Goal: Transaction & Acquisition: Purchase product/service

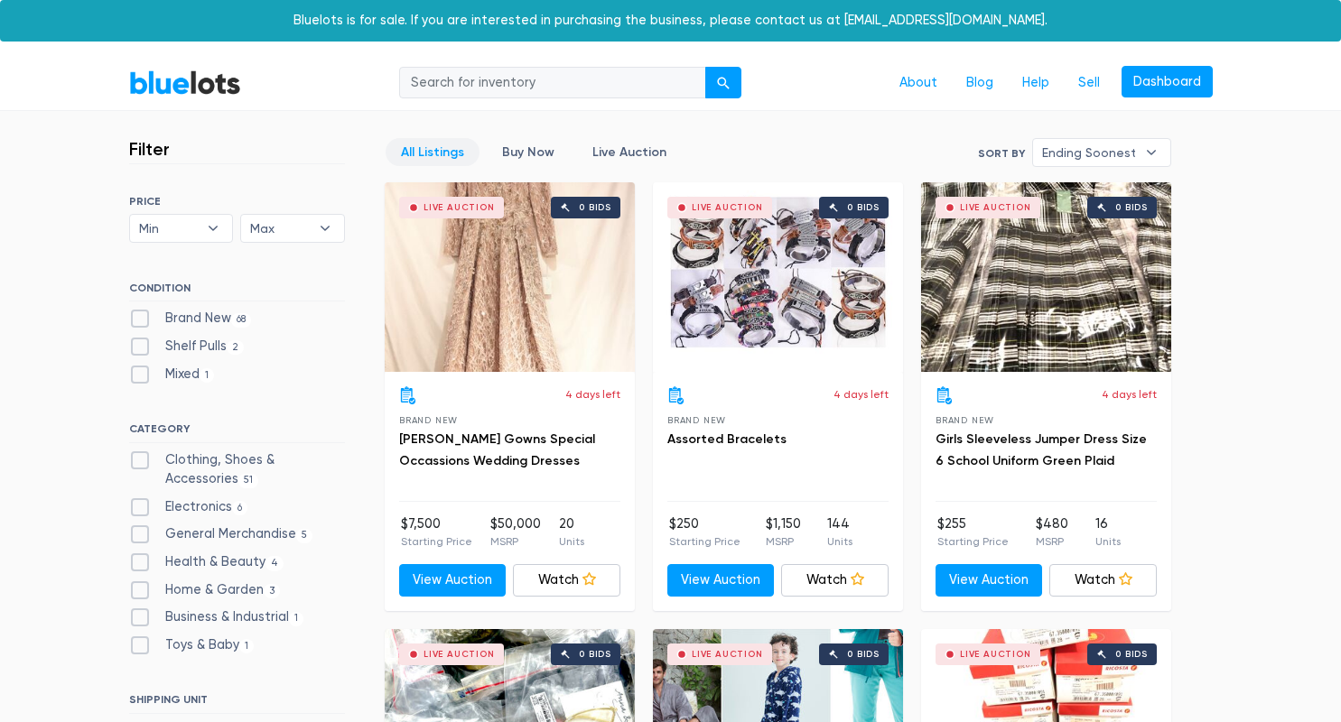
scroll to position [148, 0]
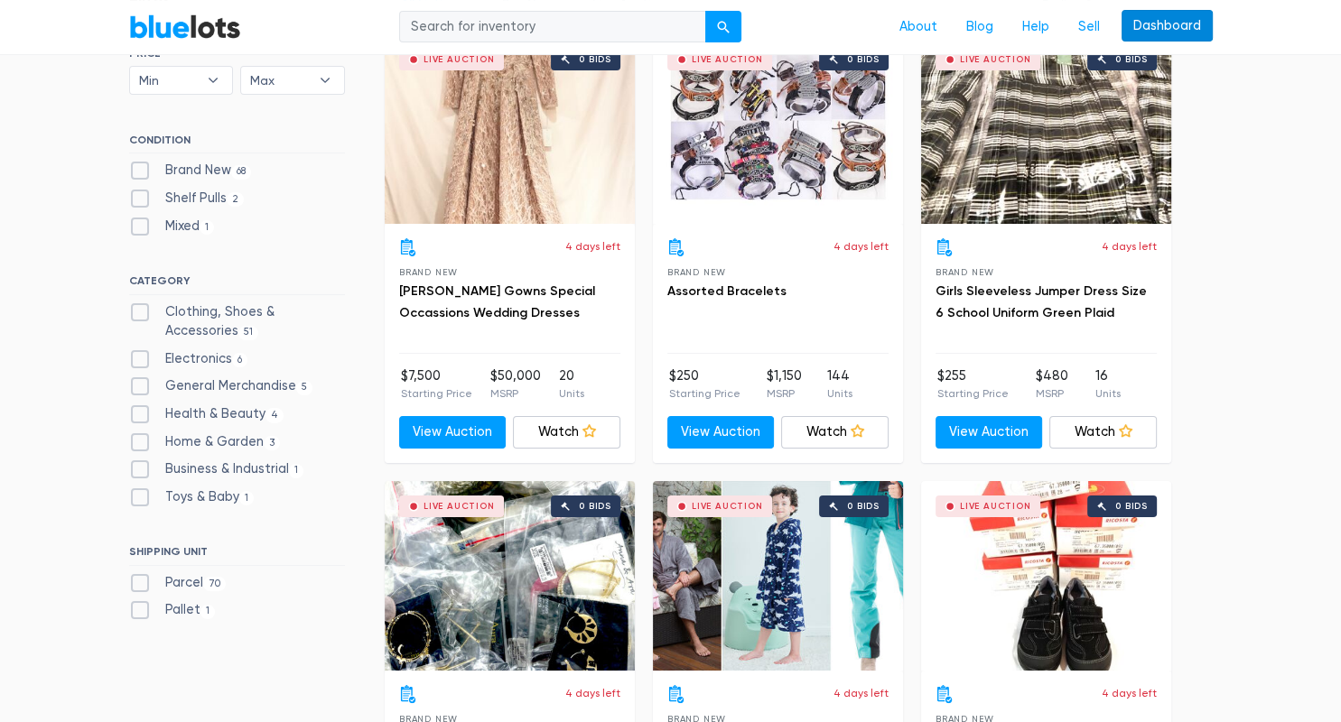
click at [1166, 25] on link "Dashboard" at bounding box center [1166, 26] width 91 height 33
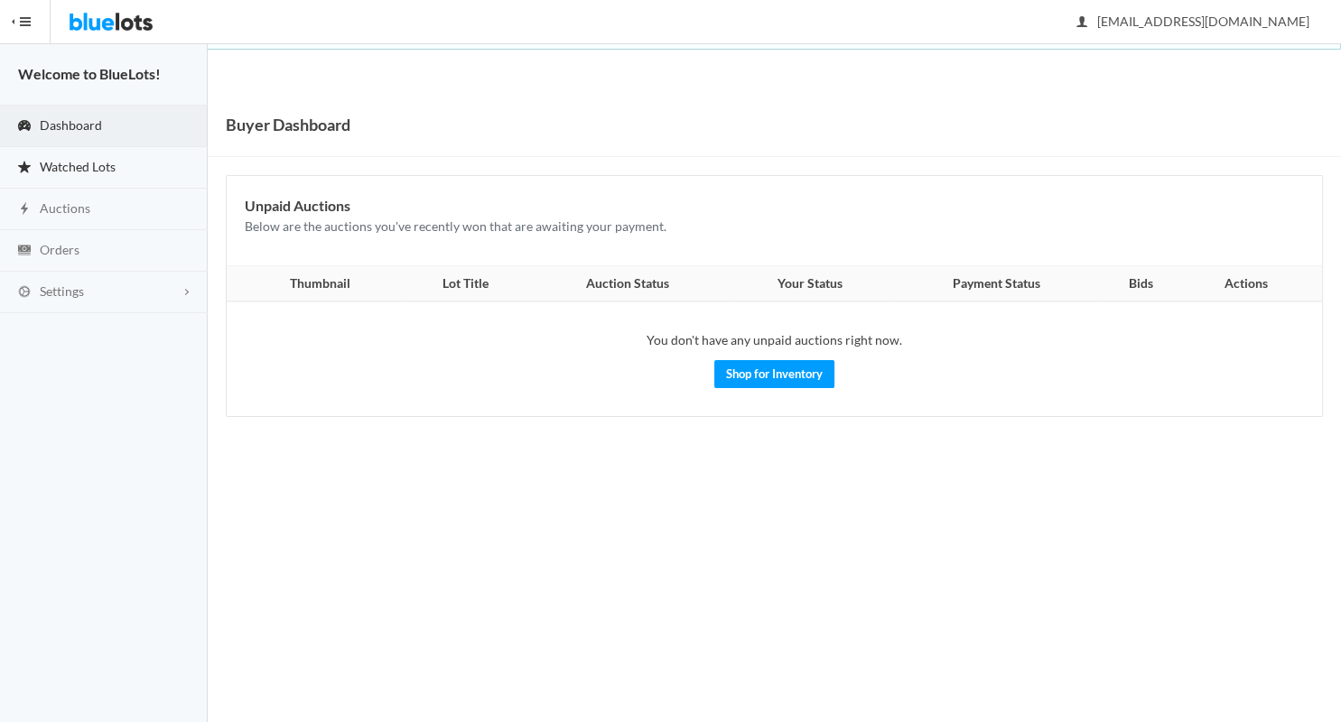
click at [84, 162] on span "Watched Lots" at bounding box center [78, 166] width 76 height 15
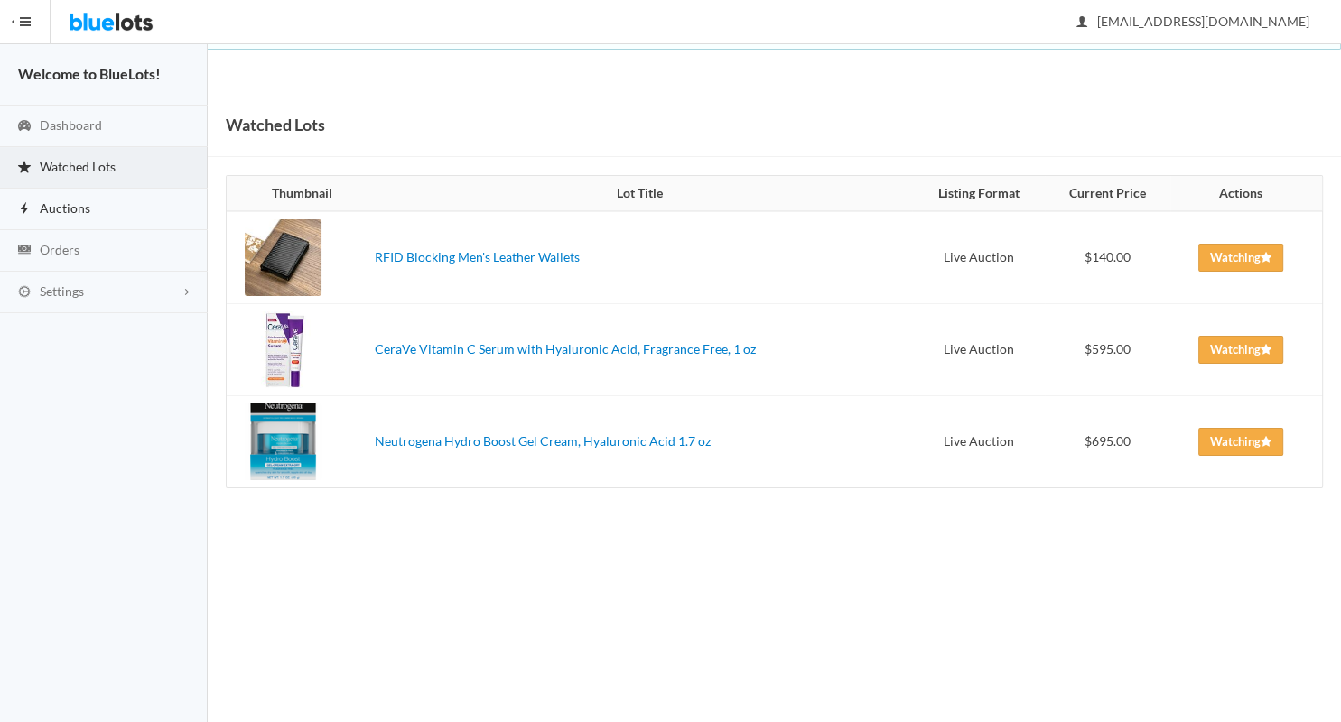
click at [59, 205] on span "Auctions" at bounding box center [65, 207] width 51 height 15
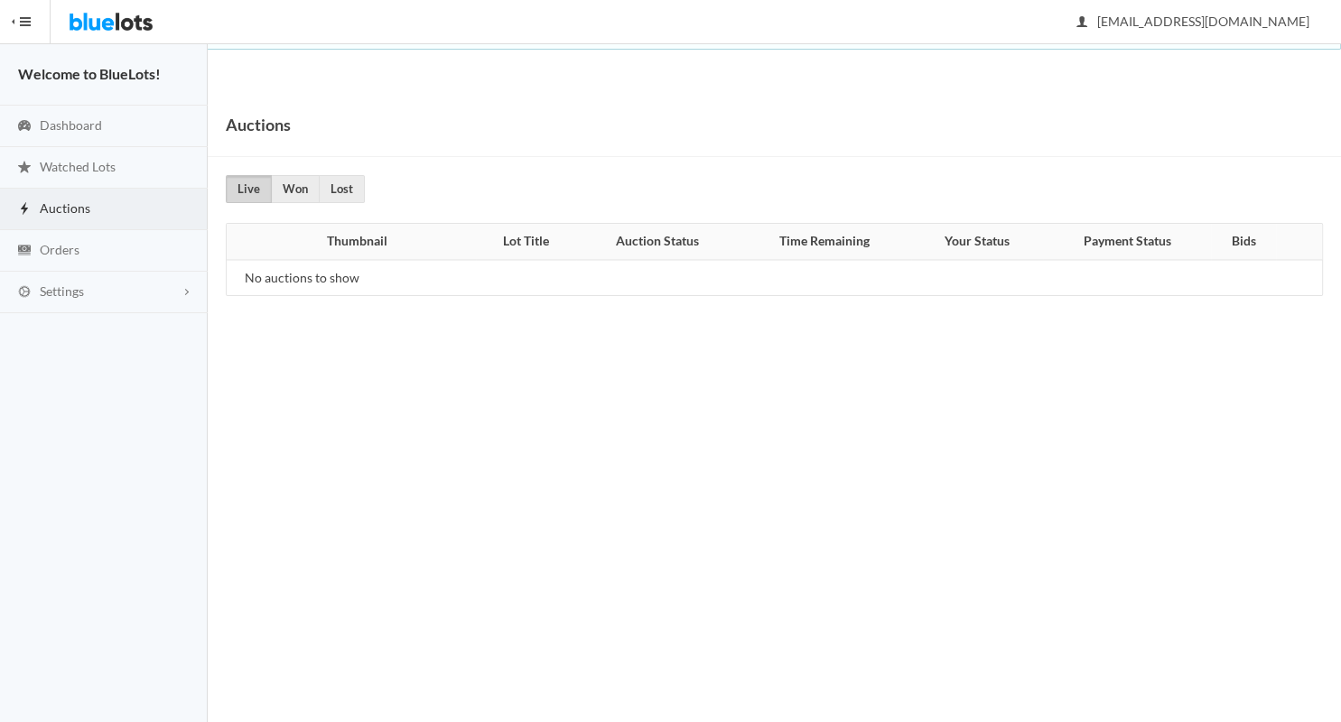
click at [245, 182] on link "Live" at bounding box center [249, 189] width 46 height 28
click at [109, 130] on link "Dashboard" at bounding box center [104, 127] width 208 height 42
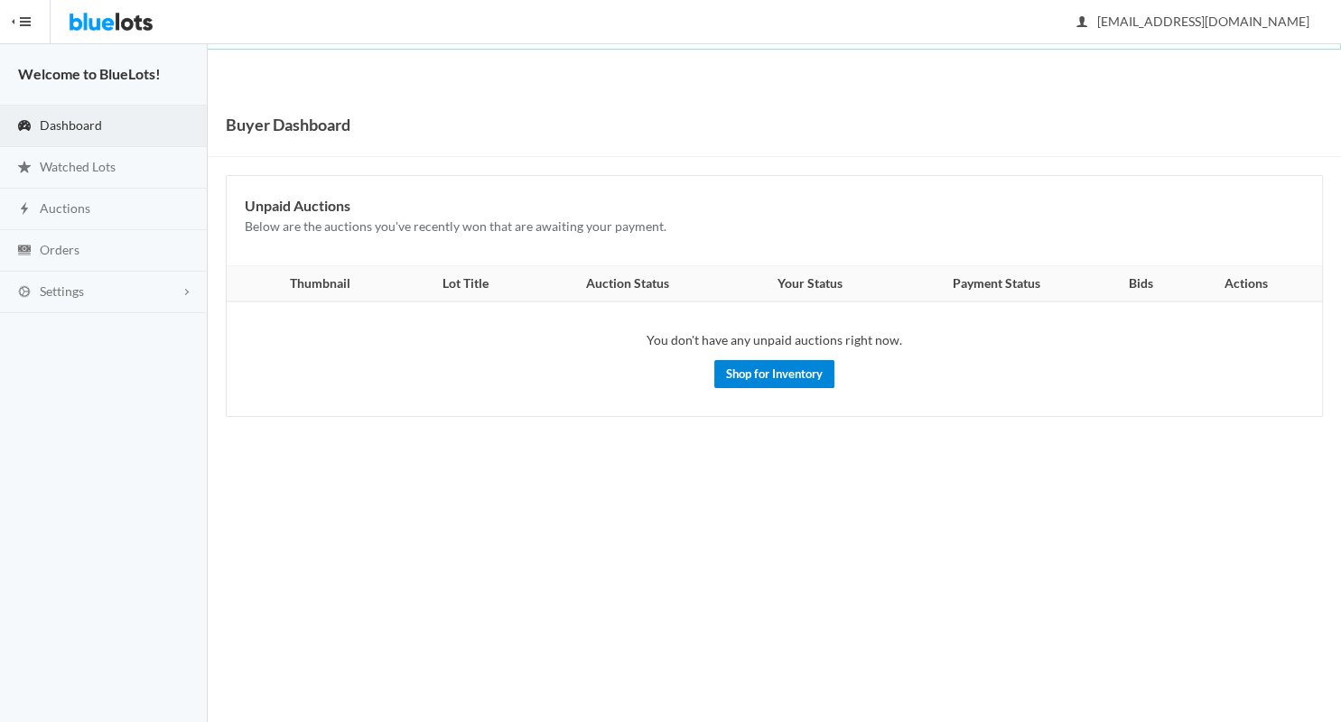
click at [776, 380] on link "Shop for Inventory" at bounding box center [774, 374] width 120 height 28
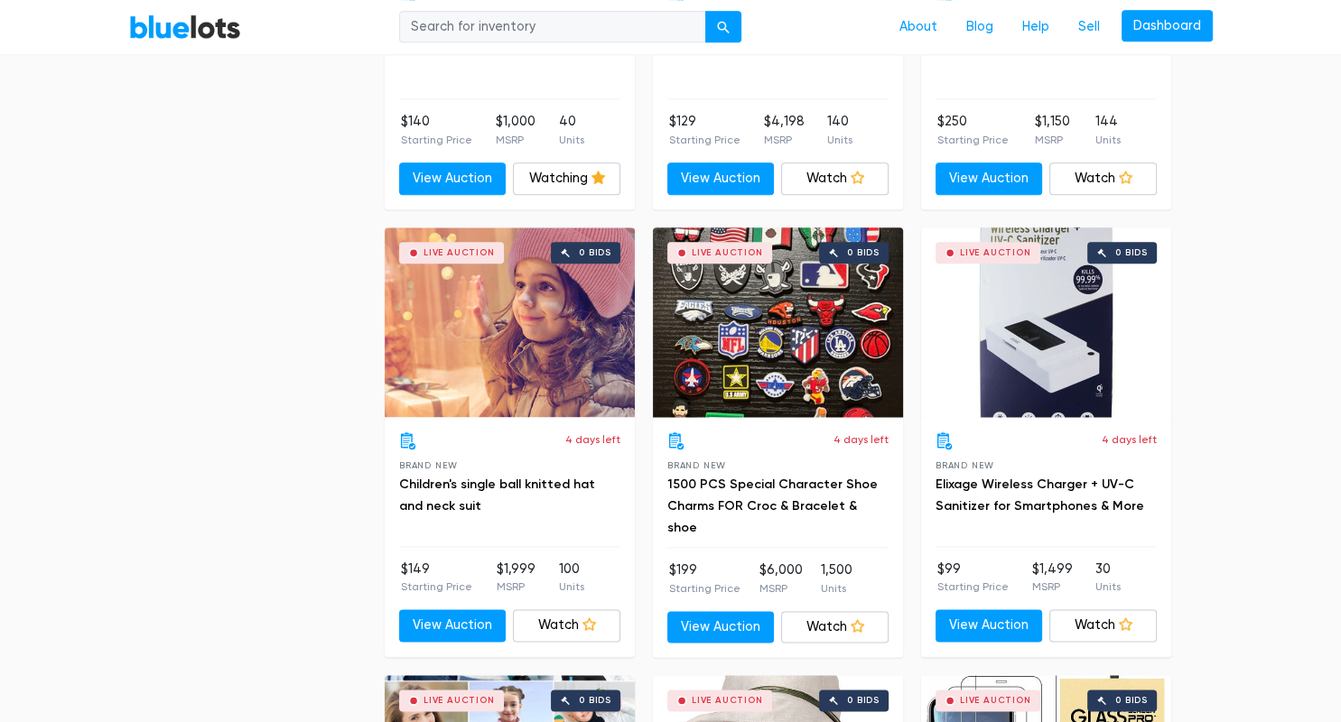
scroll to position [2691, 0]
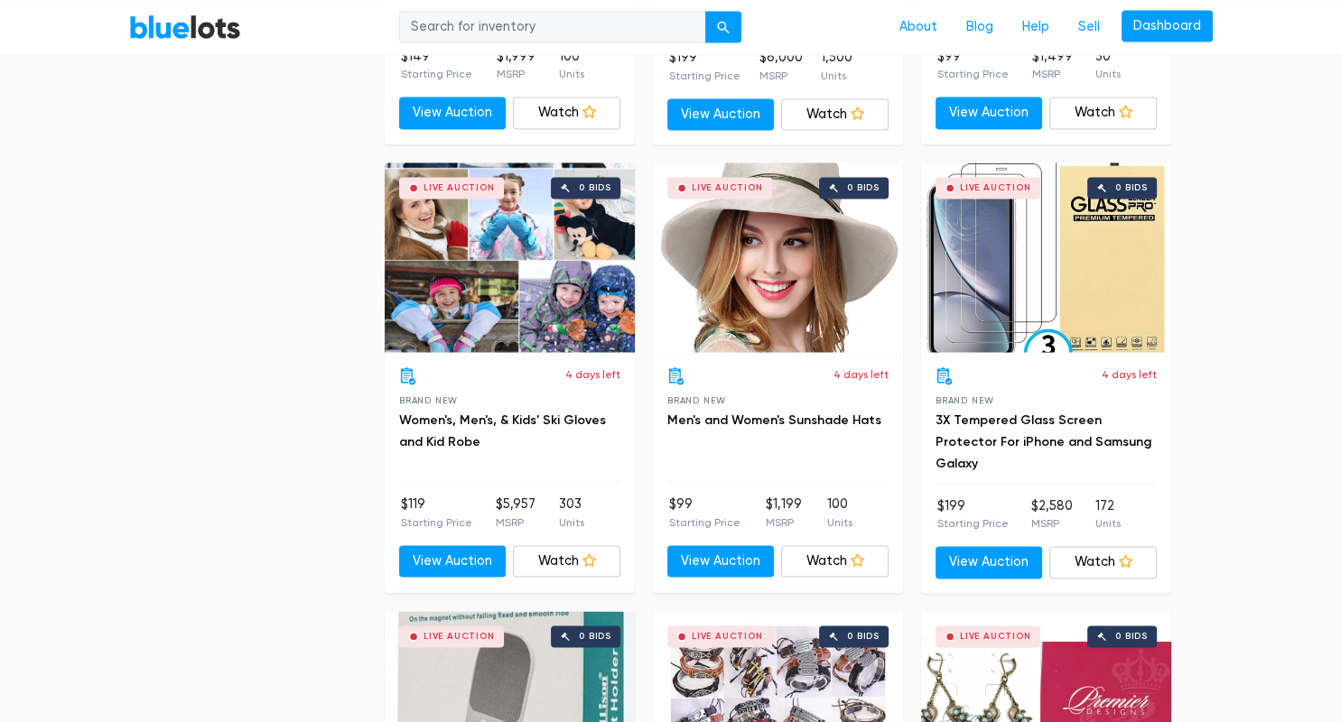
drag, startPoint x: 1340, startPoint y: 49, endPoint x: 1336, endPoint y: 242, distance: 193.2
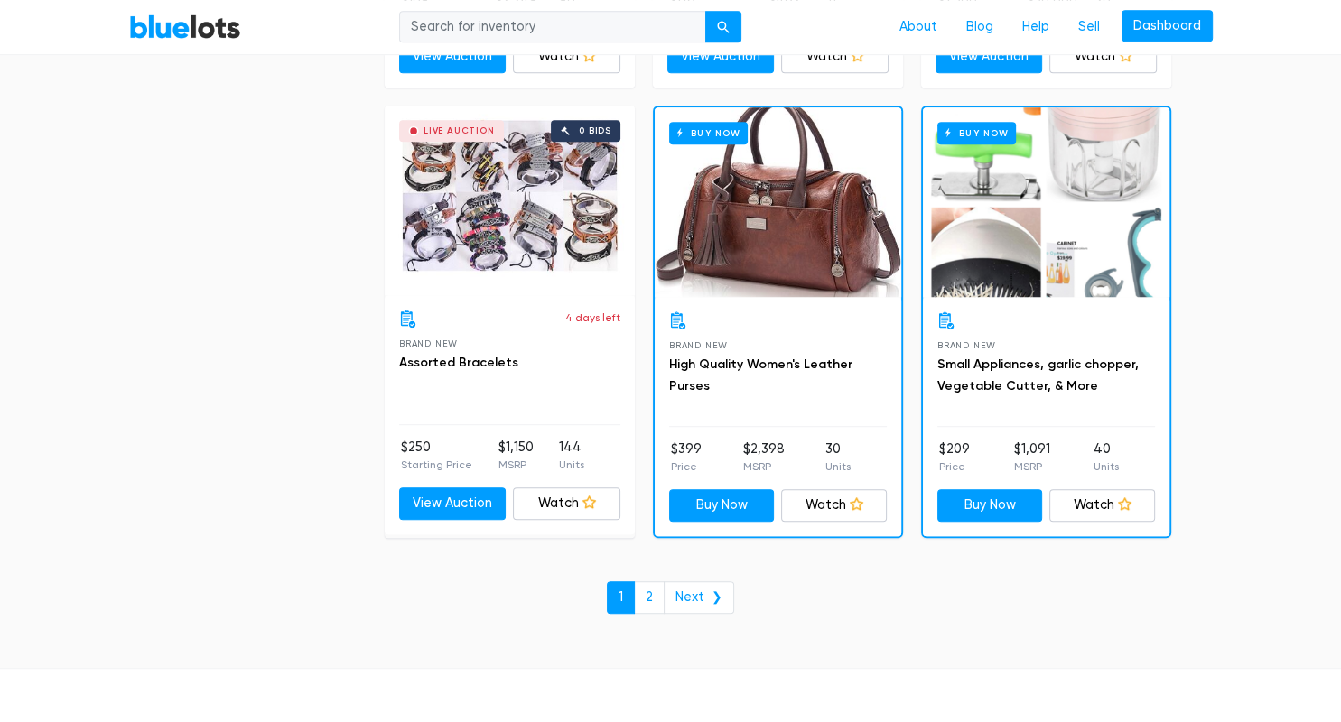
scroll to position [7899, 0]
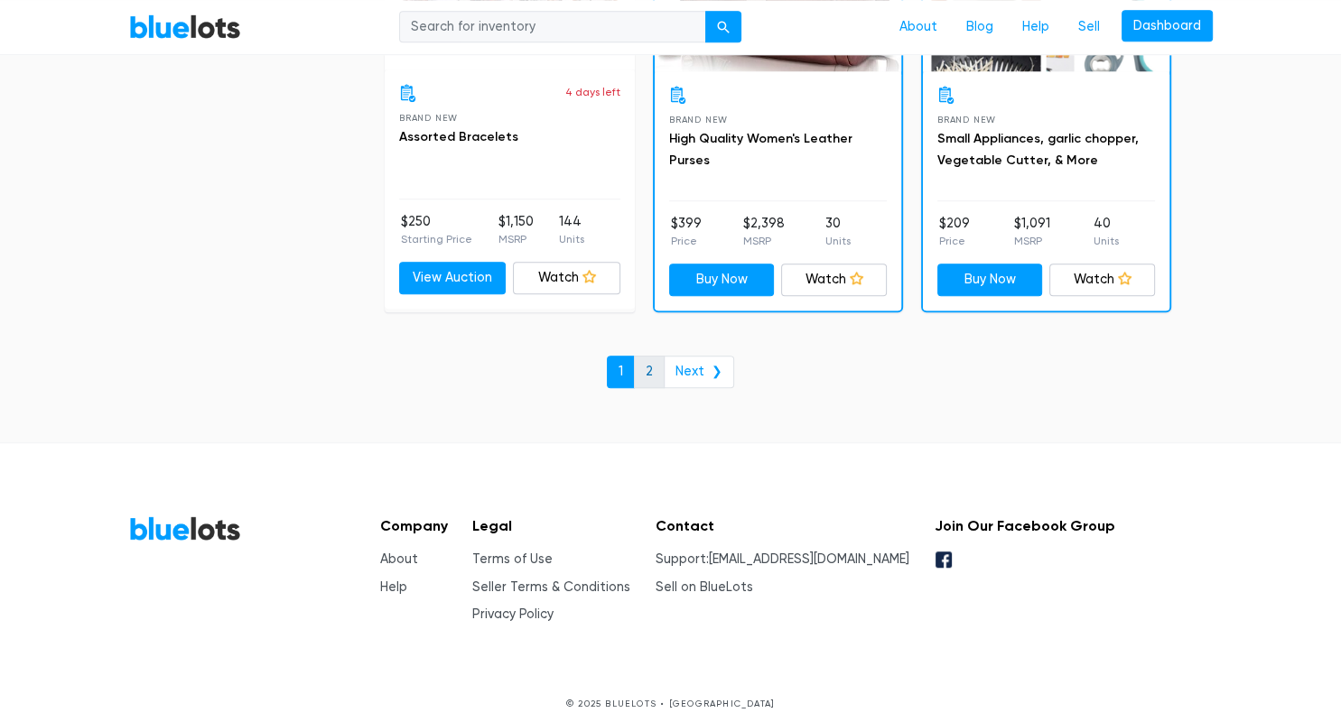
click at [650, 367] on link "2" at bounding box center [649, 372] width 31 height 33
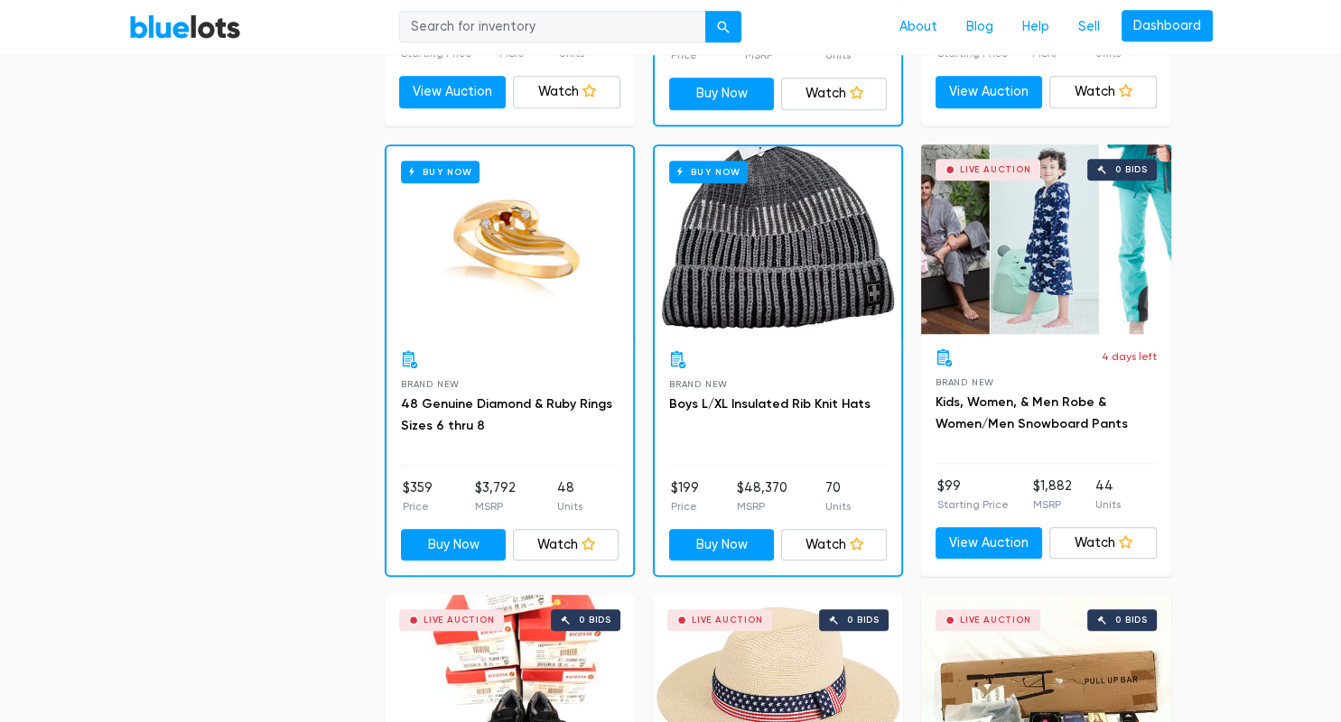
scroll to position [941, 0]
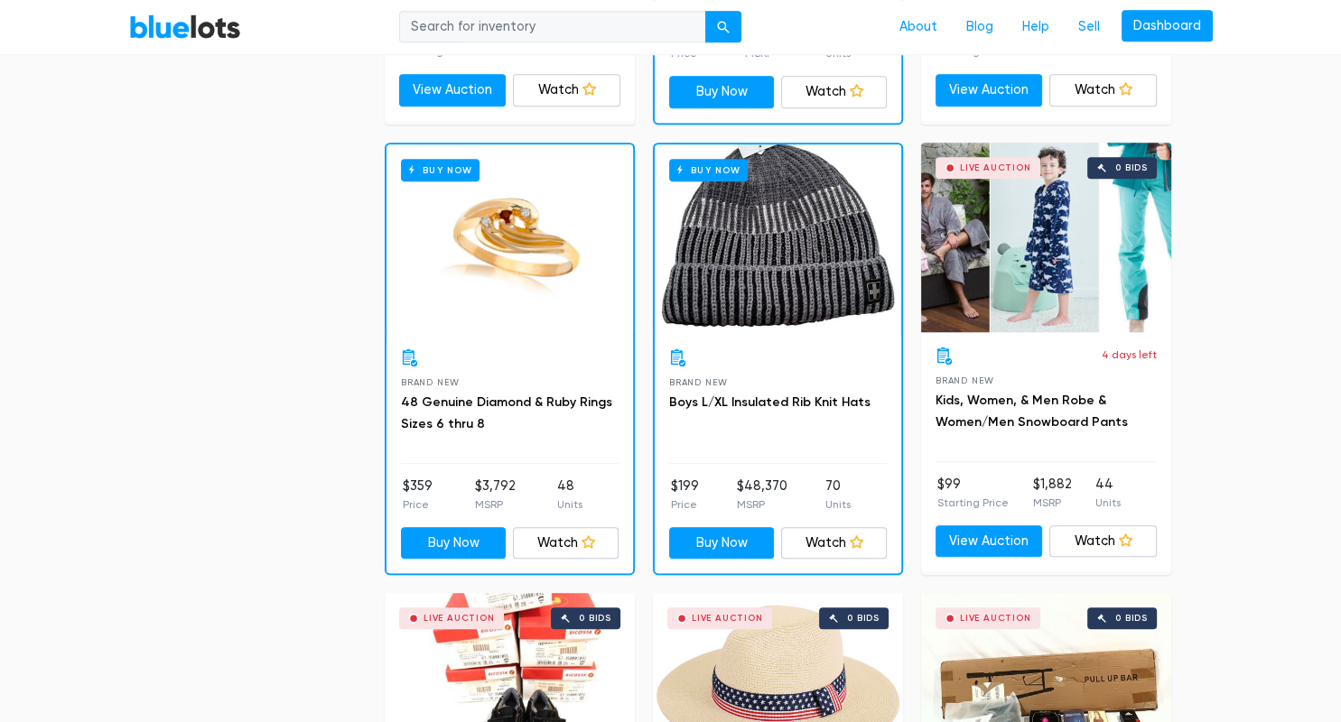
drag, startPoint x: 1340, startPoint y: 98, endPoint x: 1326, endPoint y: 279, distance: 181.1
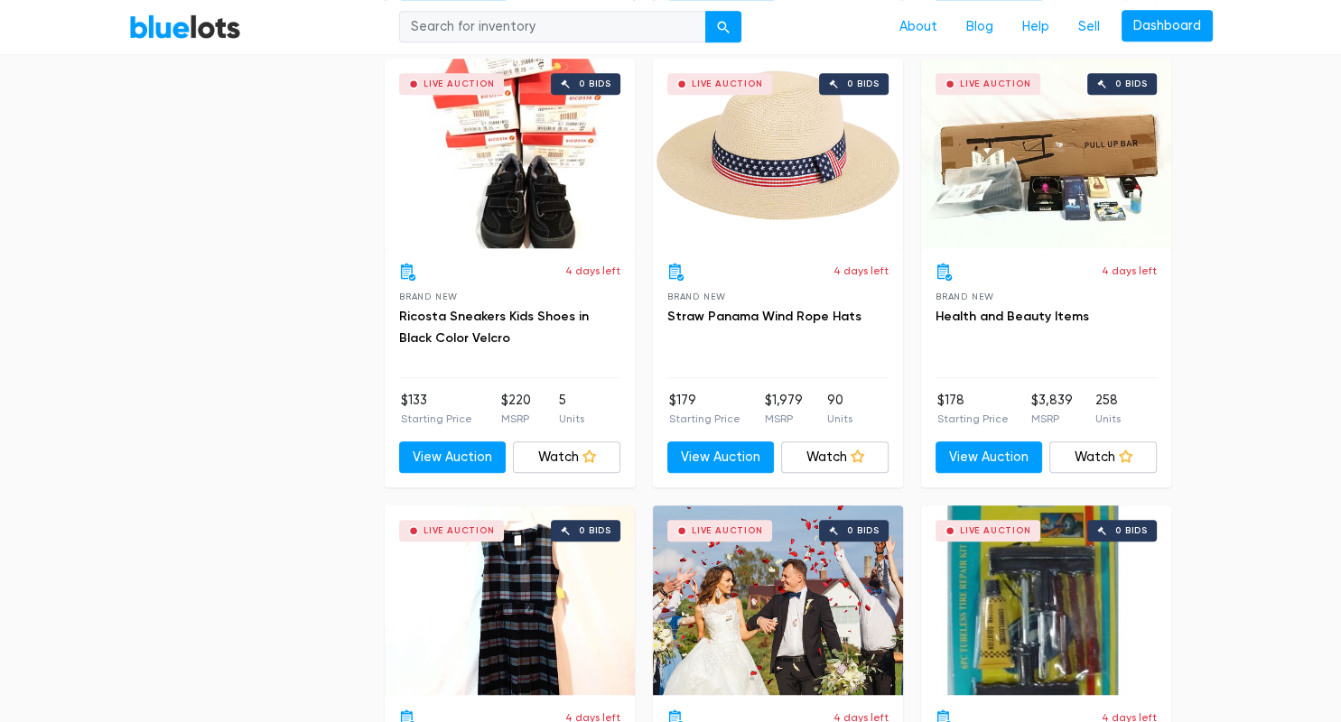
scroll to position [1470, 0]
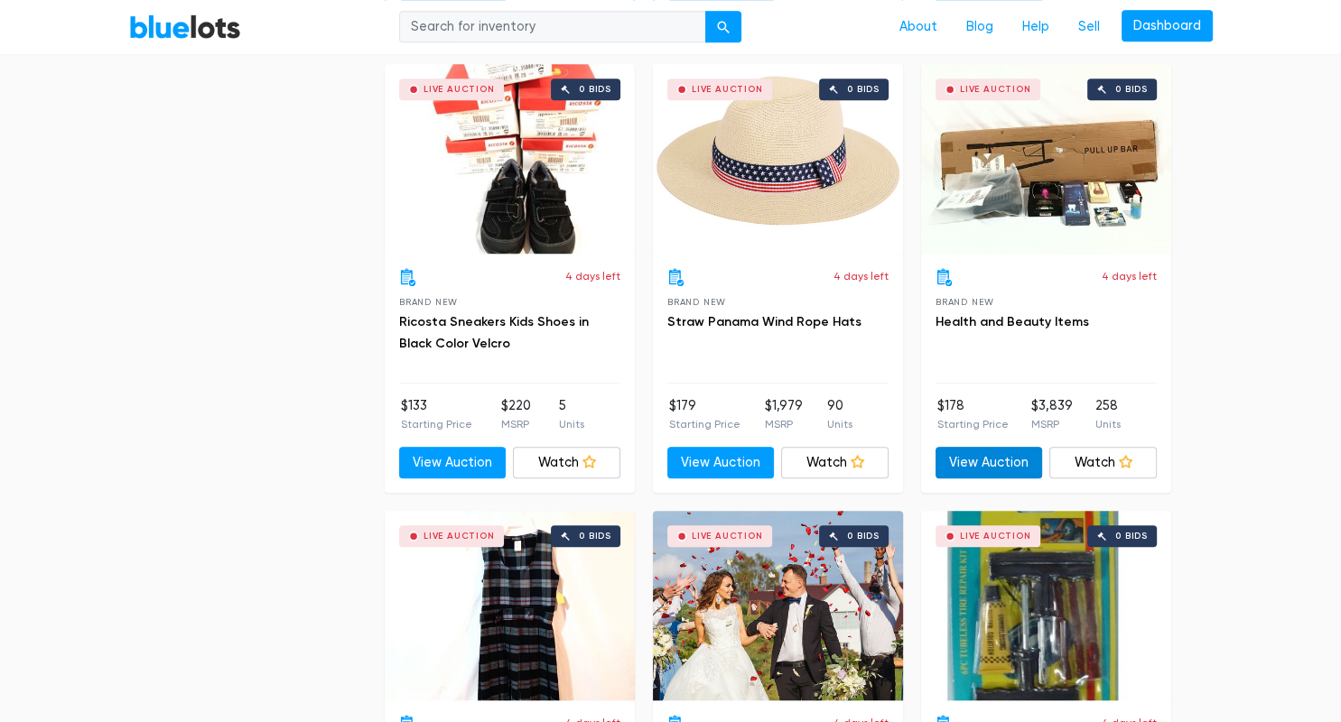
click at [977, 447] on link "View Auction" at bounding box center [988, 463] width 107 height 33
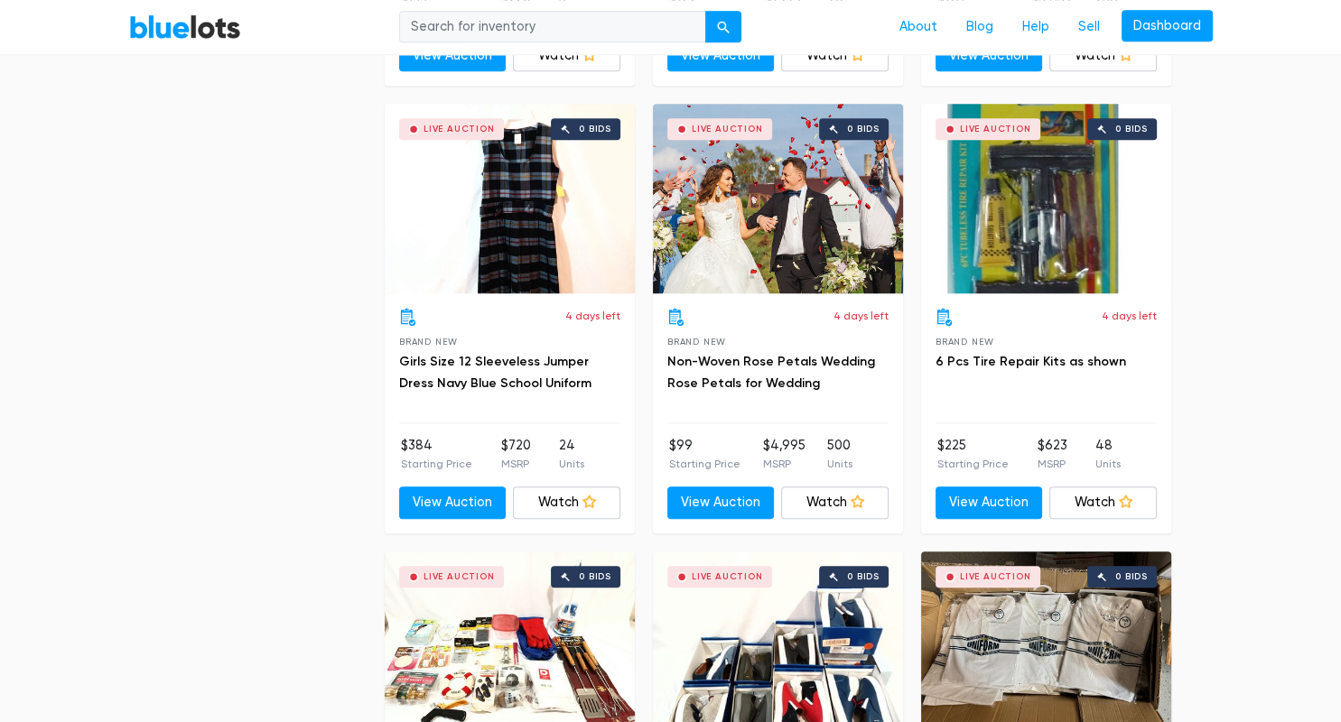
scroll to position [1882, 0]
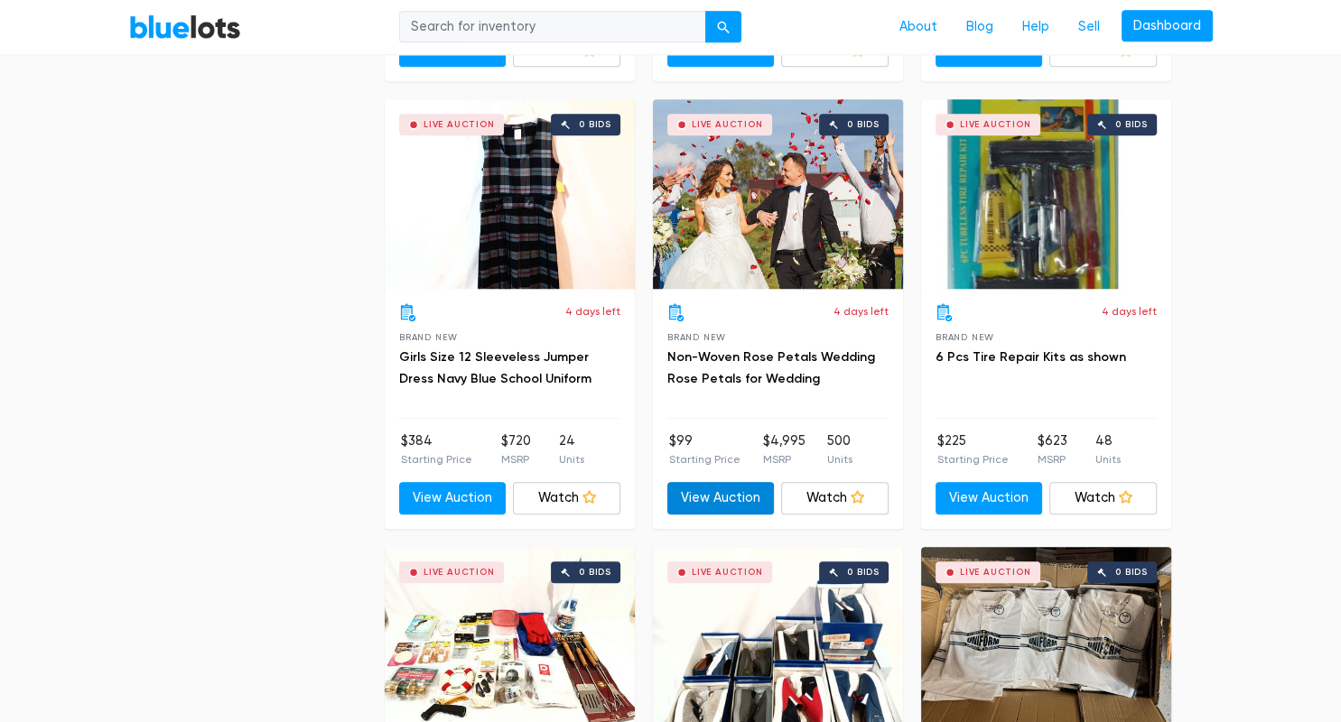
click at [720, 501] on link "View Auction" at bounding box center [720, 498] width 107 height 33
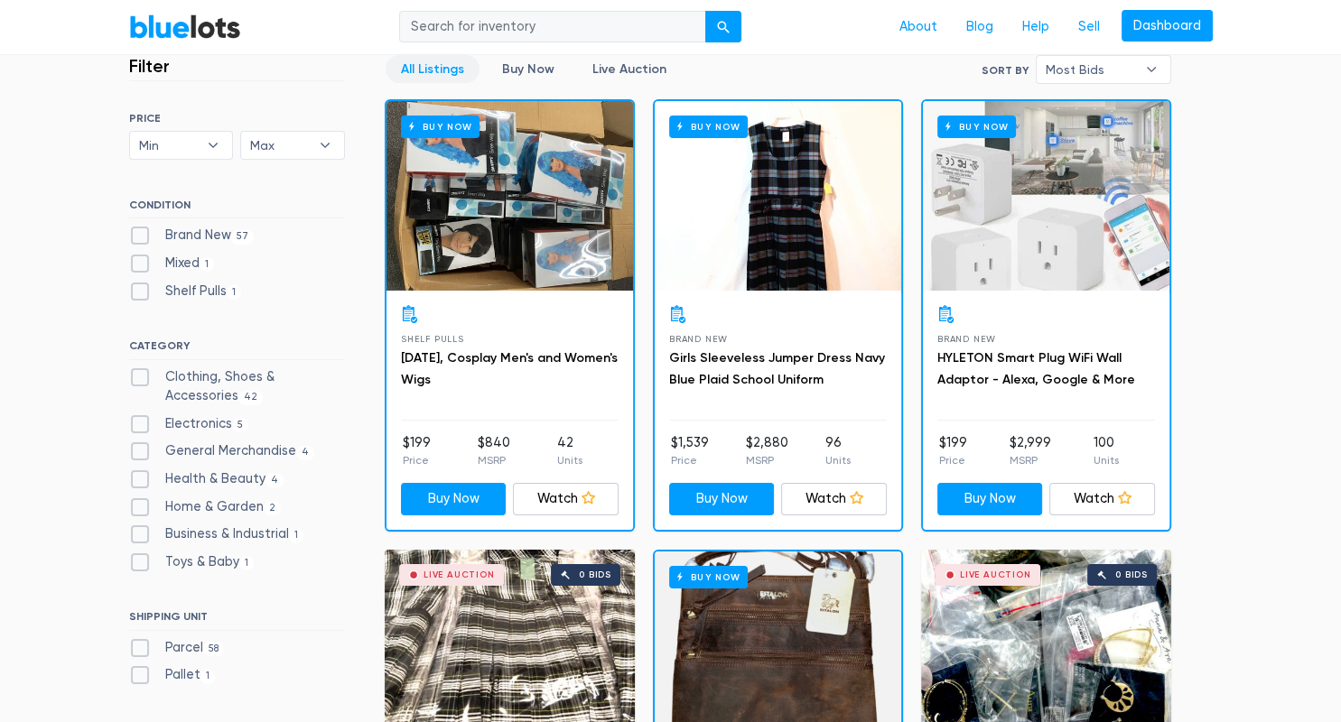
scroll to position [0, 0]
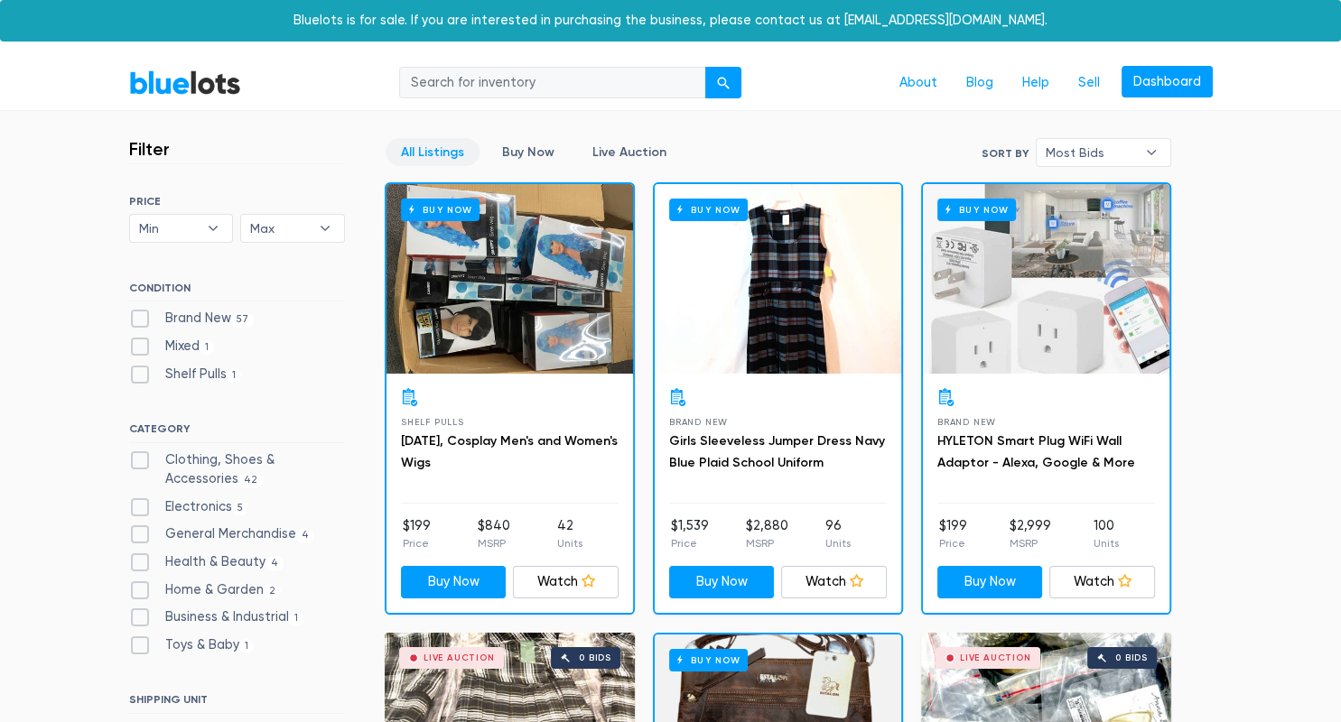
click at [182, 95] on link "BlueLots" at bounding box center [185, 83] width 112 height 26
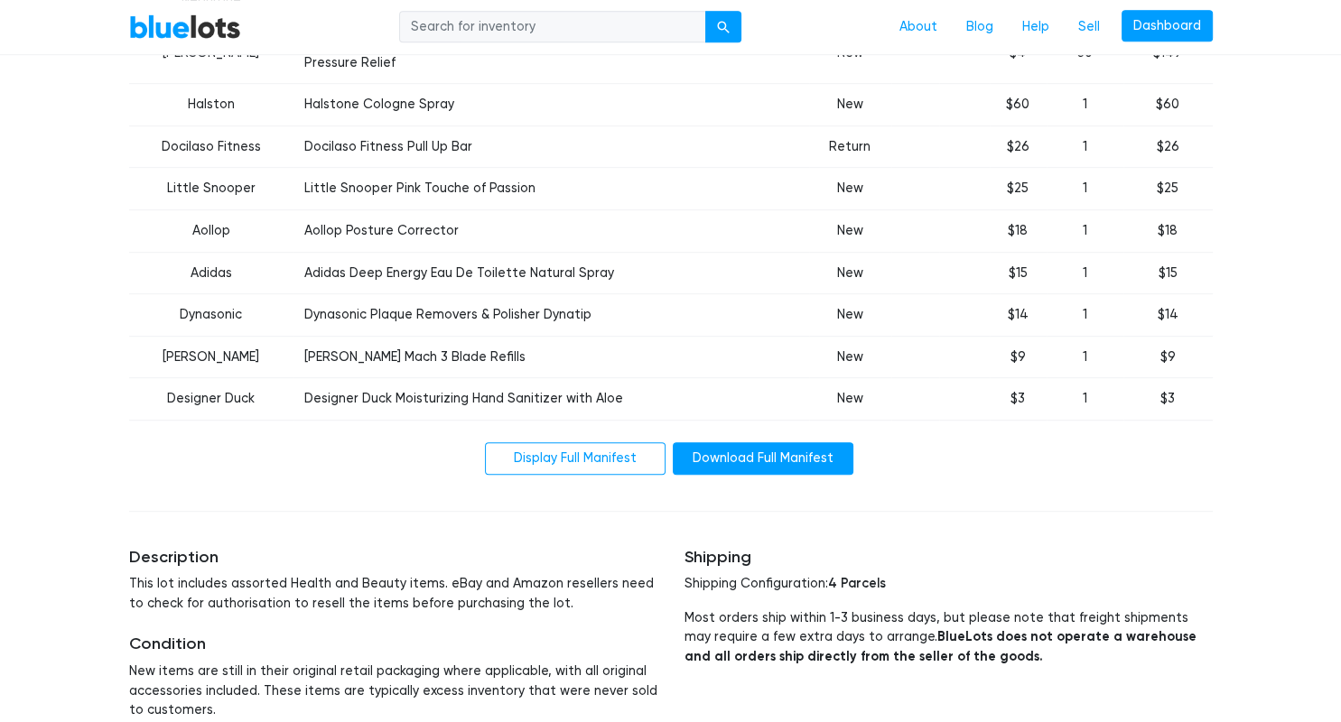
scroll to position [1067, 0]
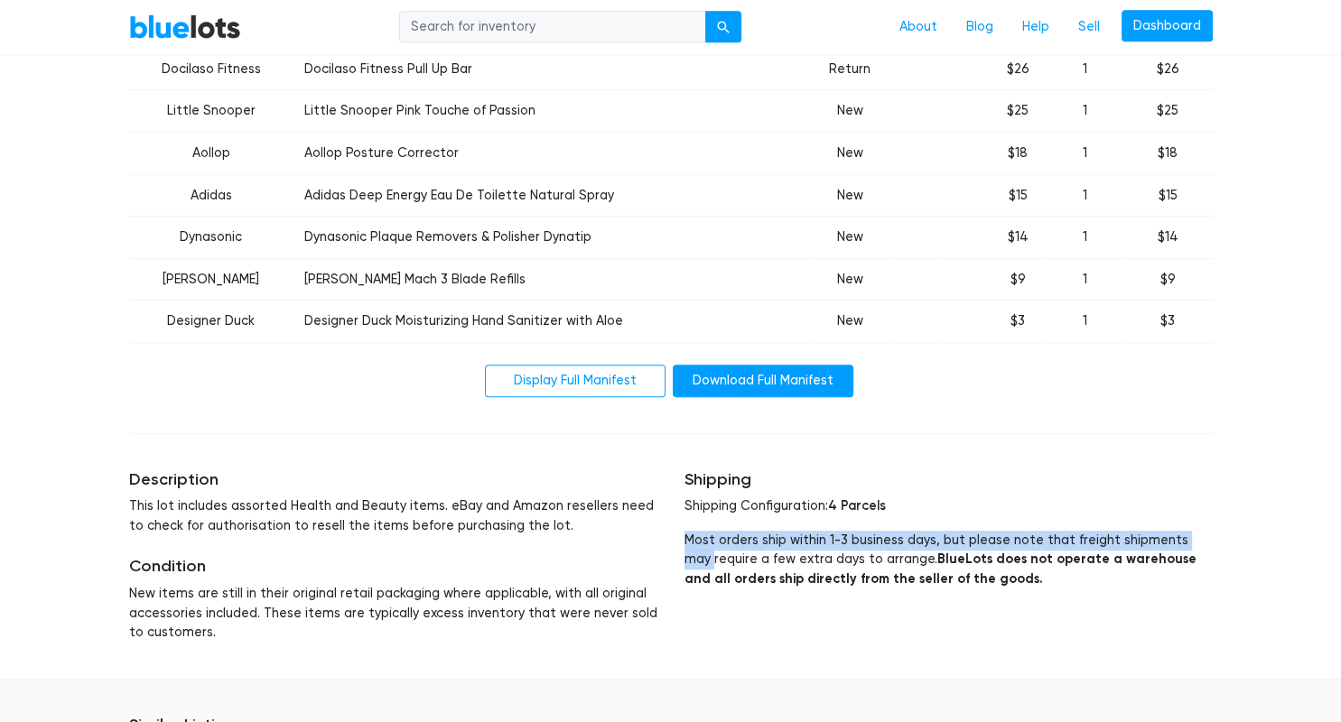
drag, startPoint x: 1340, startPoint y: 185, endPoint x: 1336, endPoint y: 440, distance: 254.6
click at [1336, 440] on html "Bluelots is for sale. If you are interested in purchasing the business, please …" at bounding box center [670, 228] width 1341 height 2591
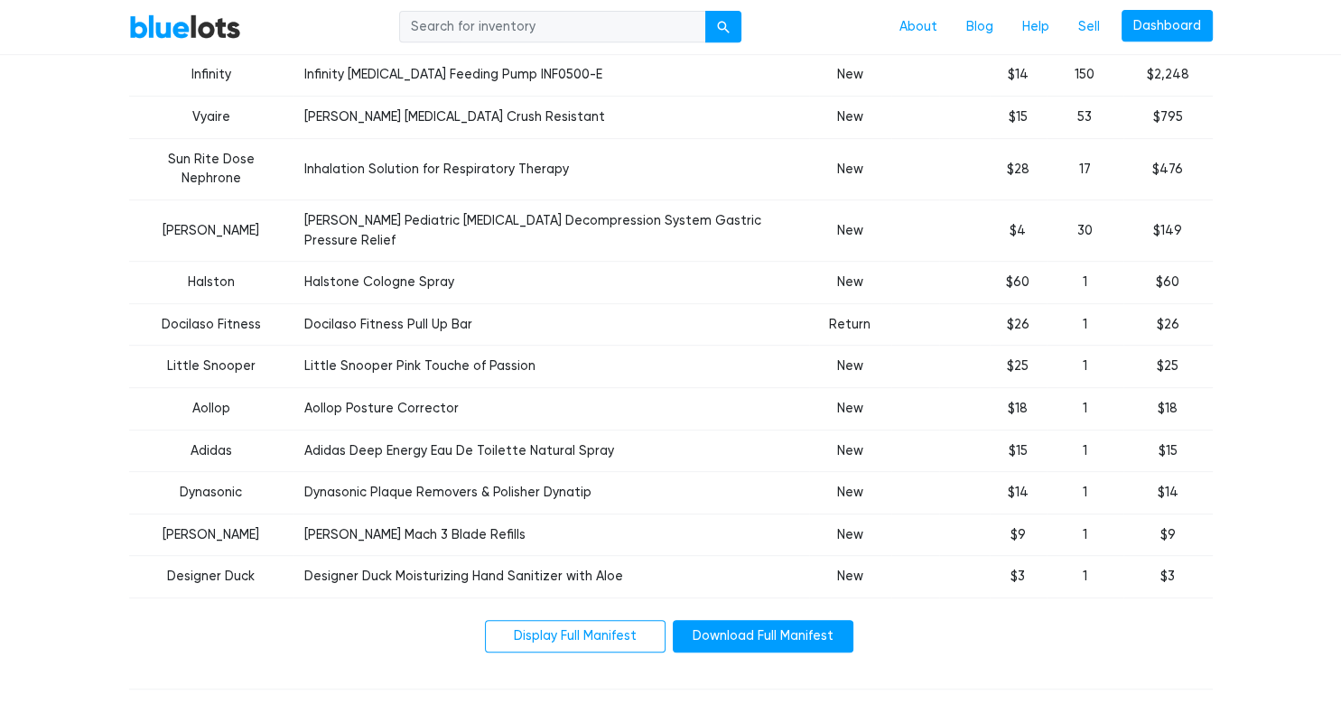
scroll to position [805, 0]
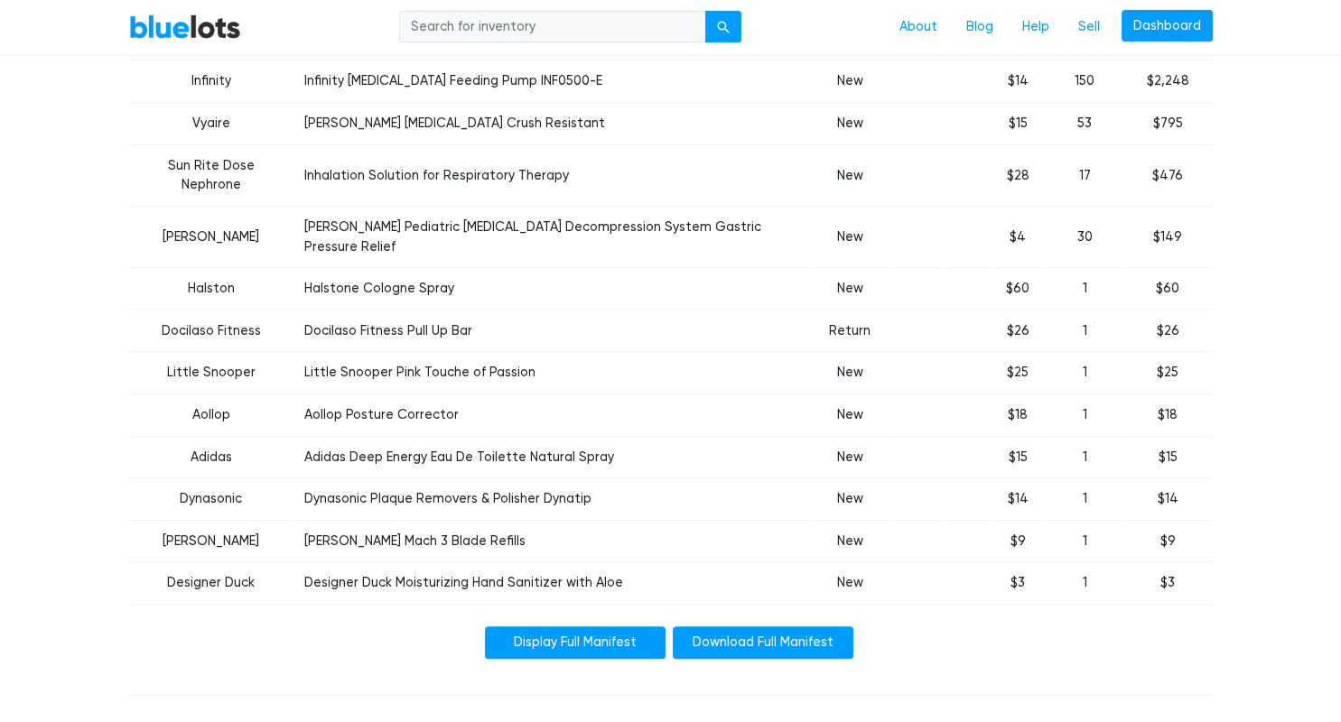
click at [597, 627] on link "Display Full Manifest" at bounding box center [575, 643] width 181 height 33
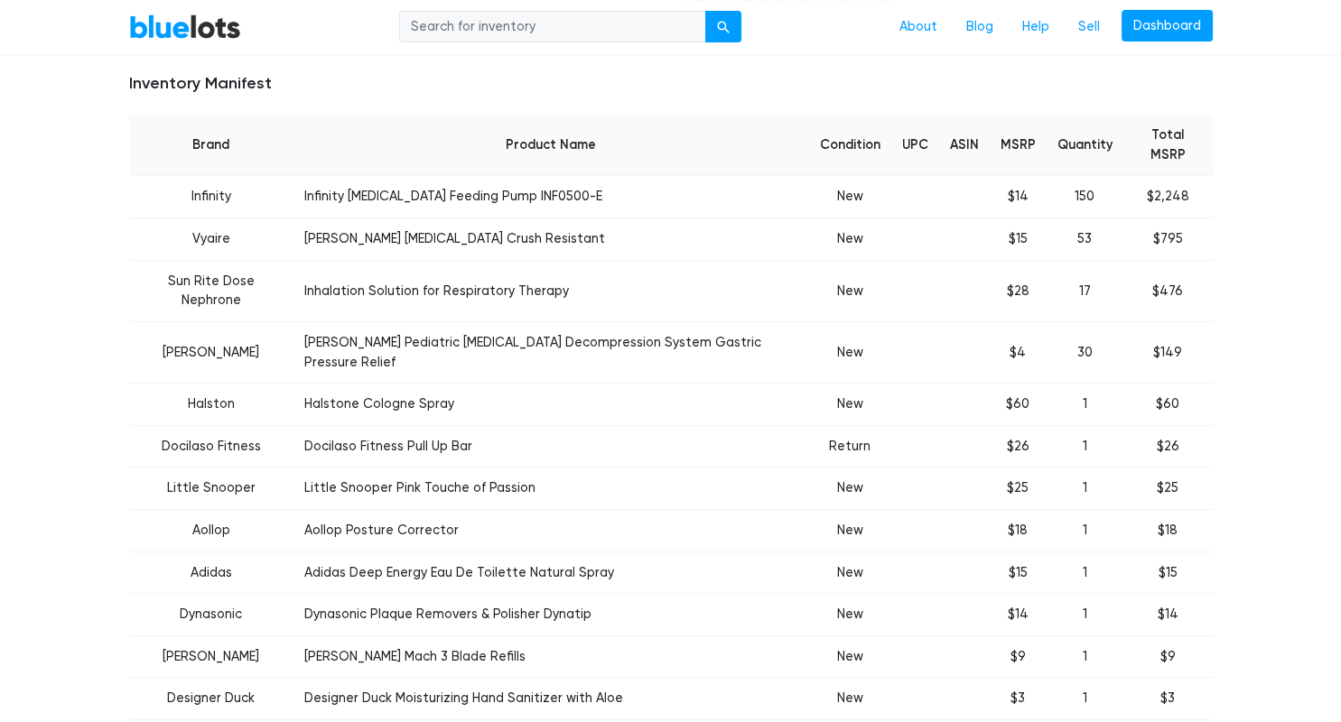
scroll to position [669, 0]
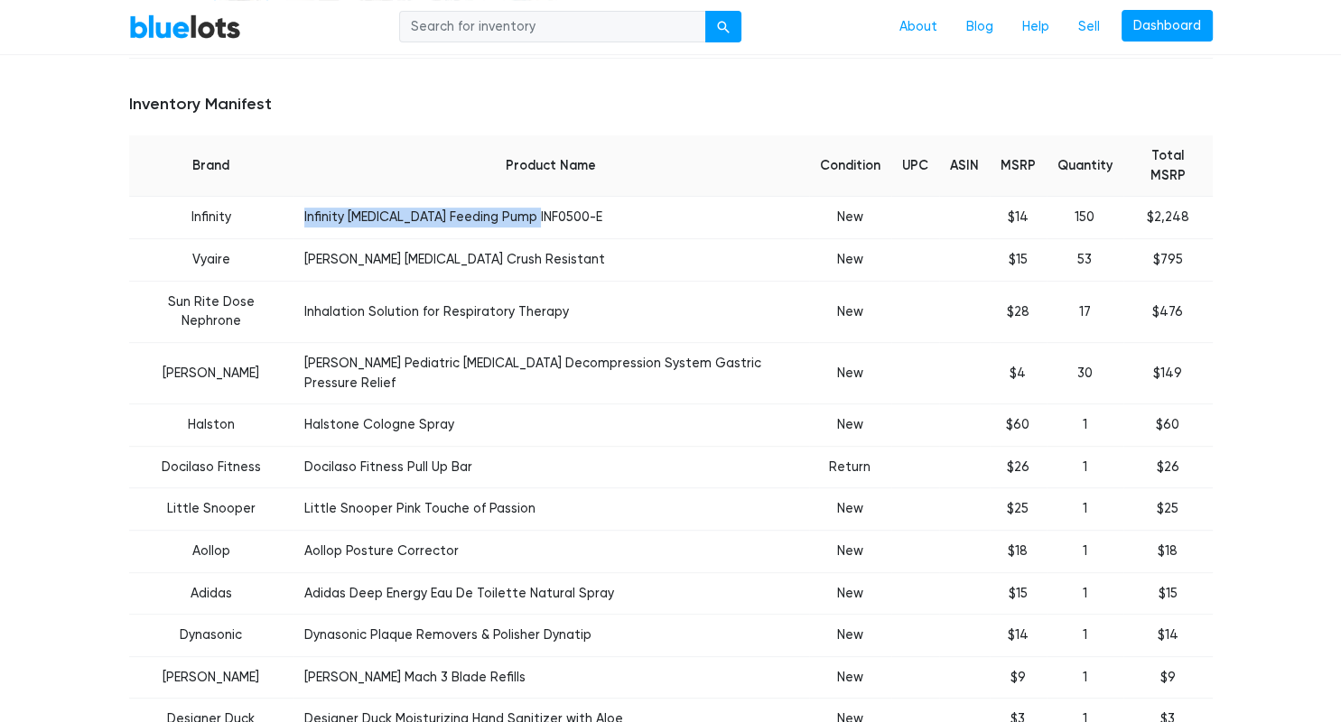
drag, startPoint x: 312, startPoint y: 200, endPoint x: 538, endPoint y: 195, distance: 225.8
click at [538, 197] on td "Infinity Enteral Feeding Pump INF0500-E" at bounding box center [551, 218] width 516 height 42
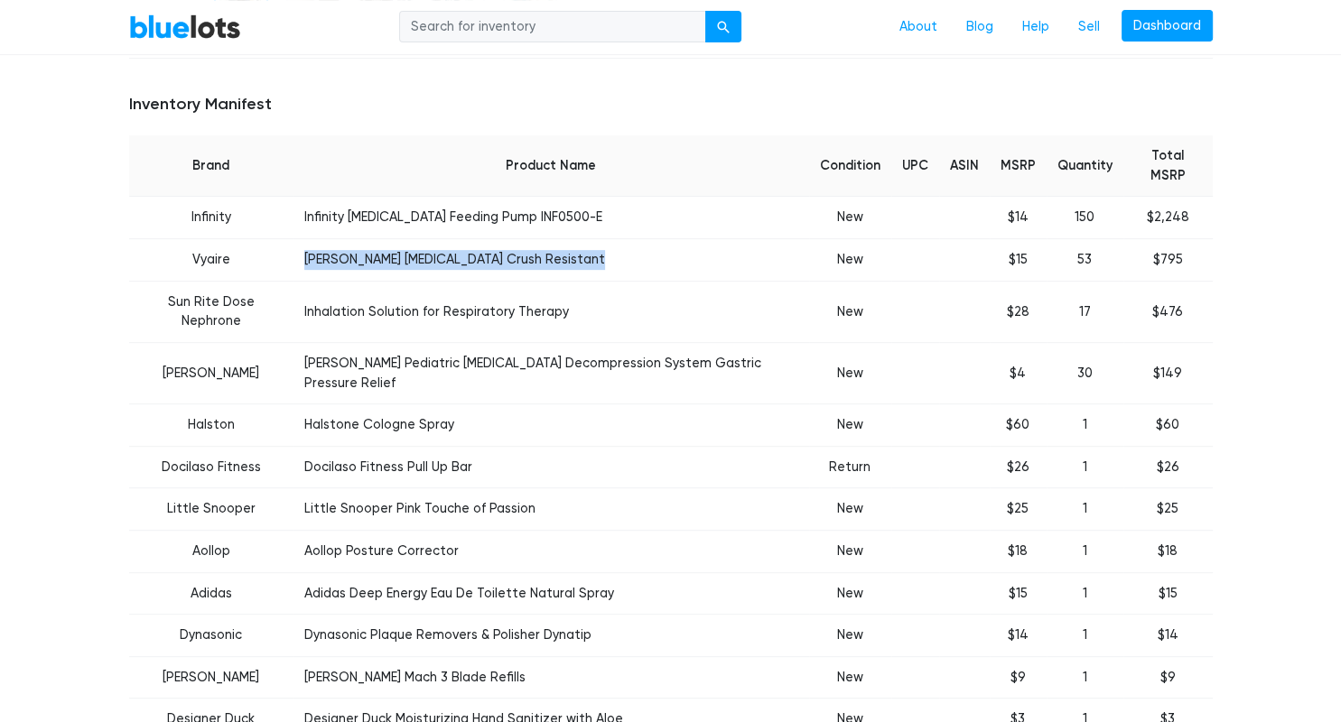
drag, startPoint x: 309, startPoint y: 239, endPoint x: 598, endPoint y: 240, distance: 288.9
click at [598, 240] on td "VYAIRE Cushion Nasal Cannula Crush Resistant" at bounding box center [551, 260] width 516 height 42
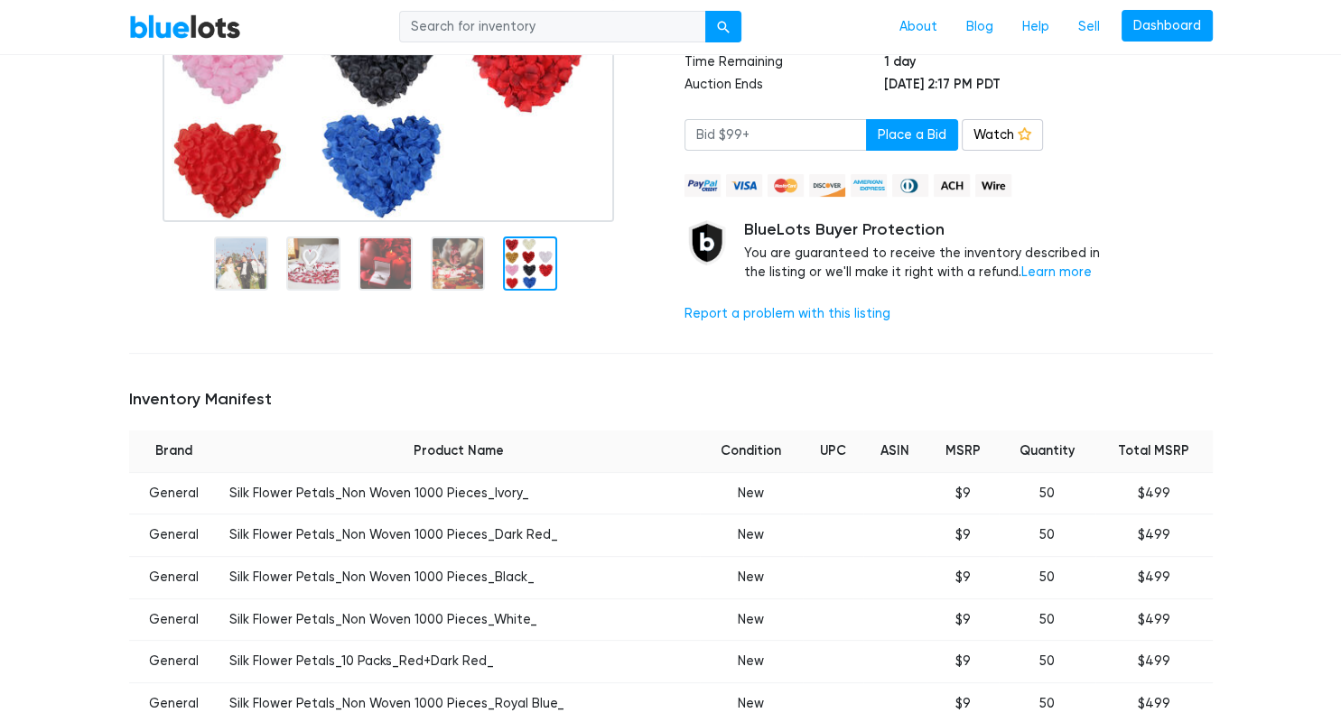
scroll to position [401, 0]
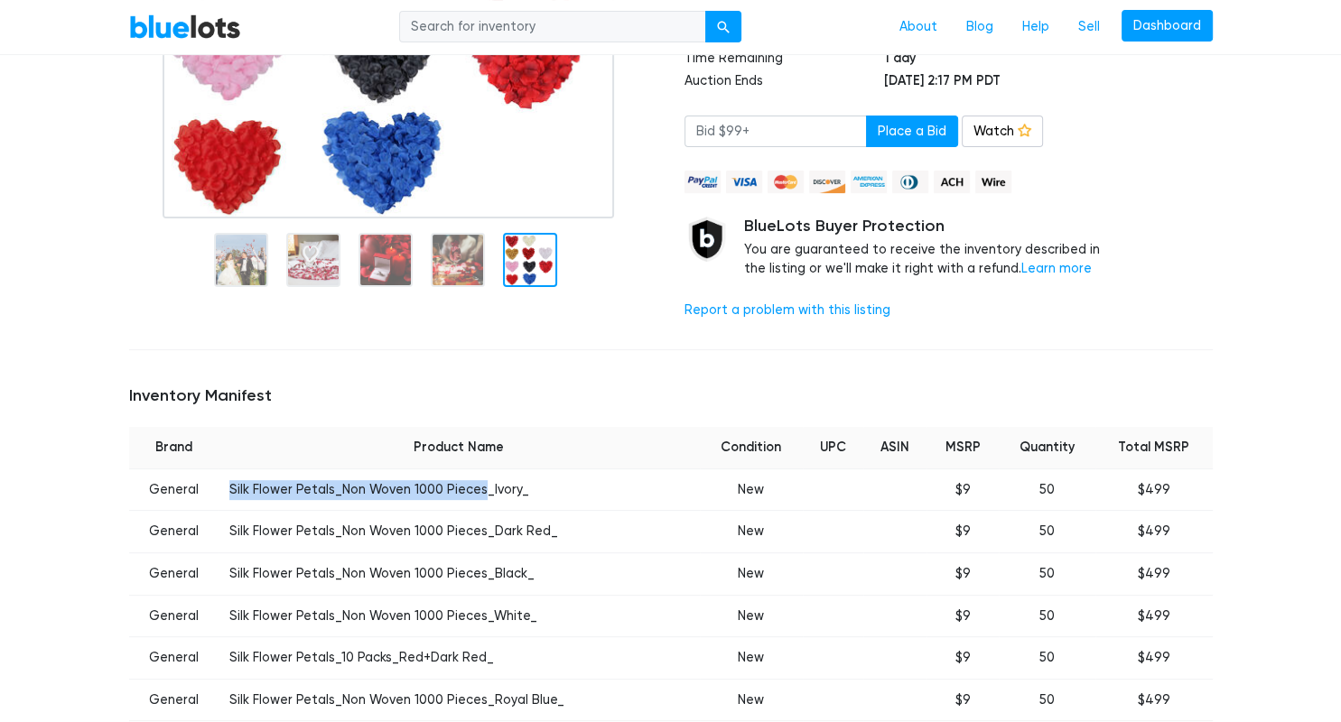
drag, startPoint x: 229, startPoint y: 491, endPoint x: 481, endPoint y: 488, distance: 251.9
click at [481, 488] on td "Silk Flower Petals_Non Woven 1000 Pieces_Ivory_" at bounding box center [458, 490] width 481 height 42
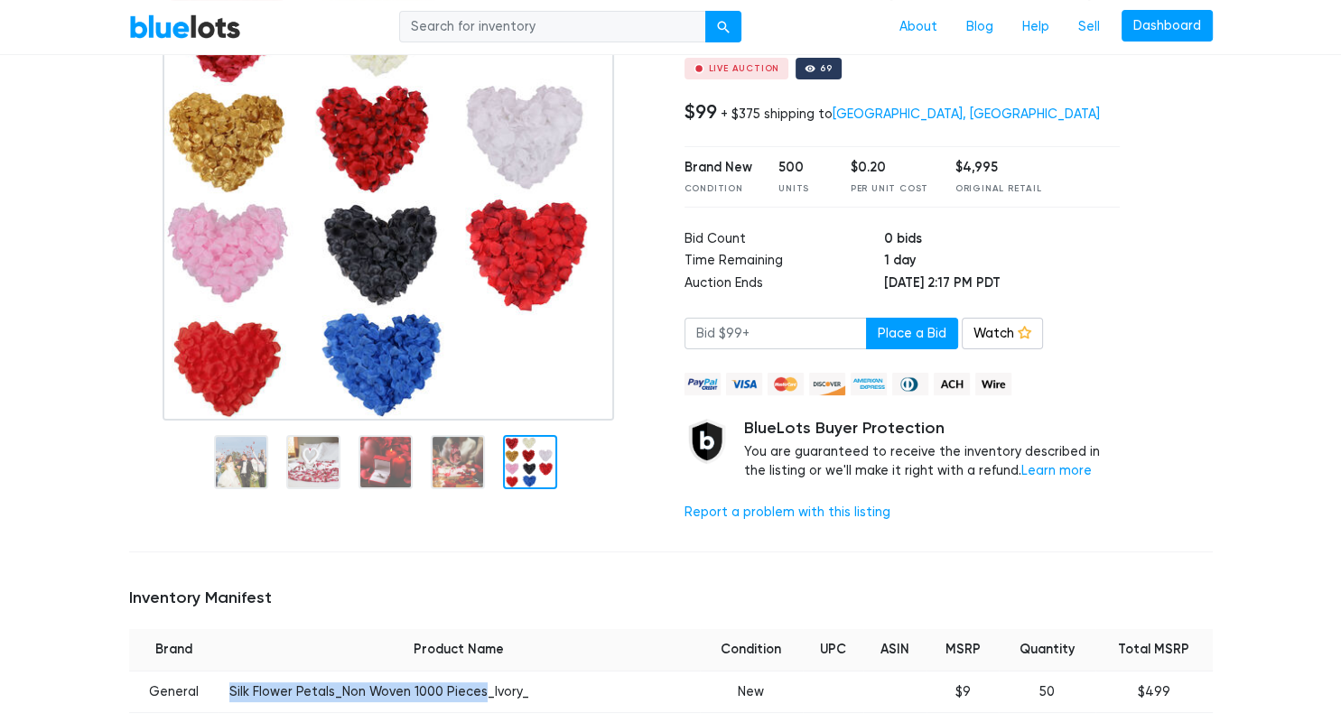
scroll to position [136, 0]
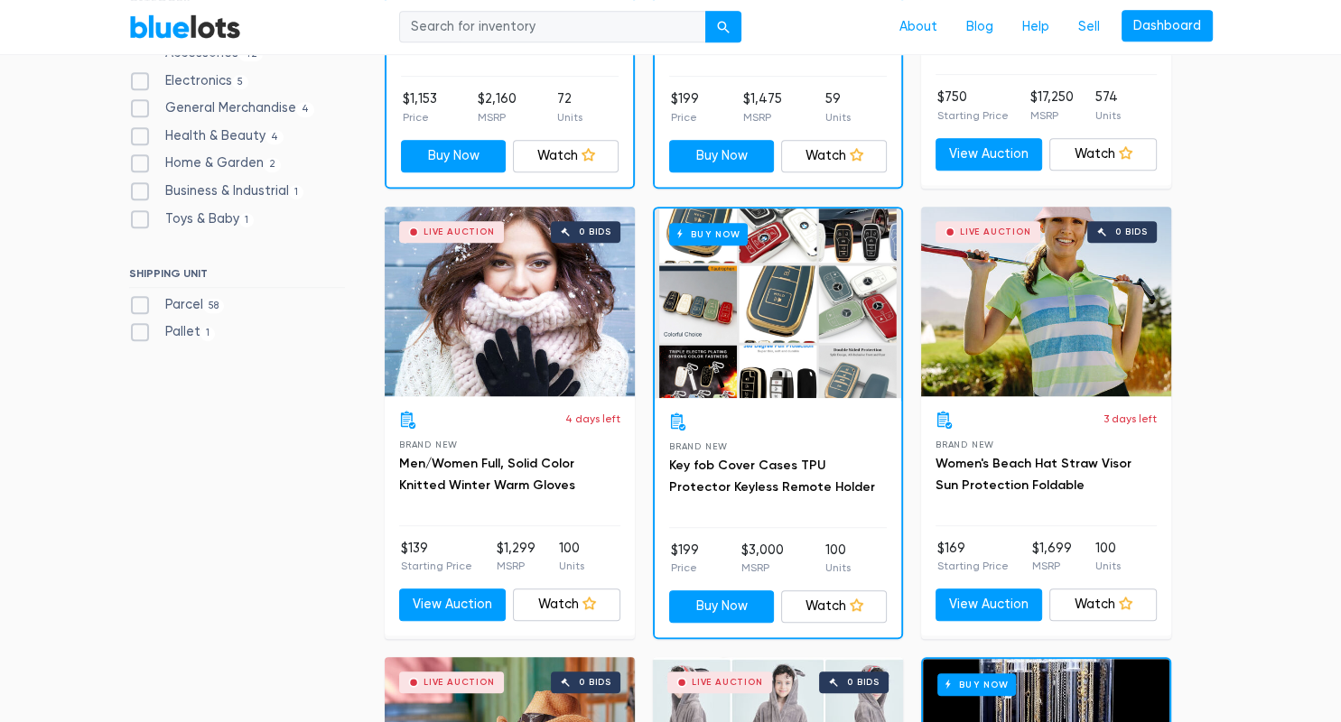
scroll to position [850, 0]
click at [313, 284] on h6 "SHIPPING UNIT" at bounding box center [237, 277] width 216 height 20
click at [188, 21] on link "BlueLots" at bounding box center [185, 27] width 112 height 26
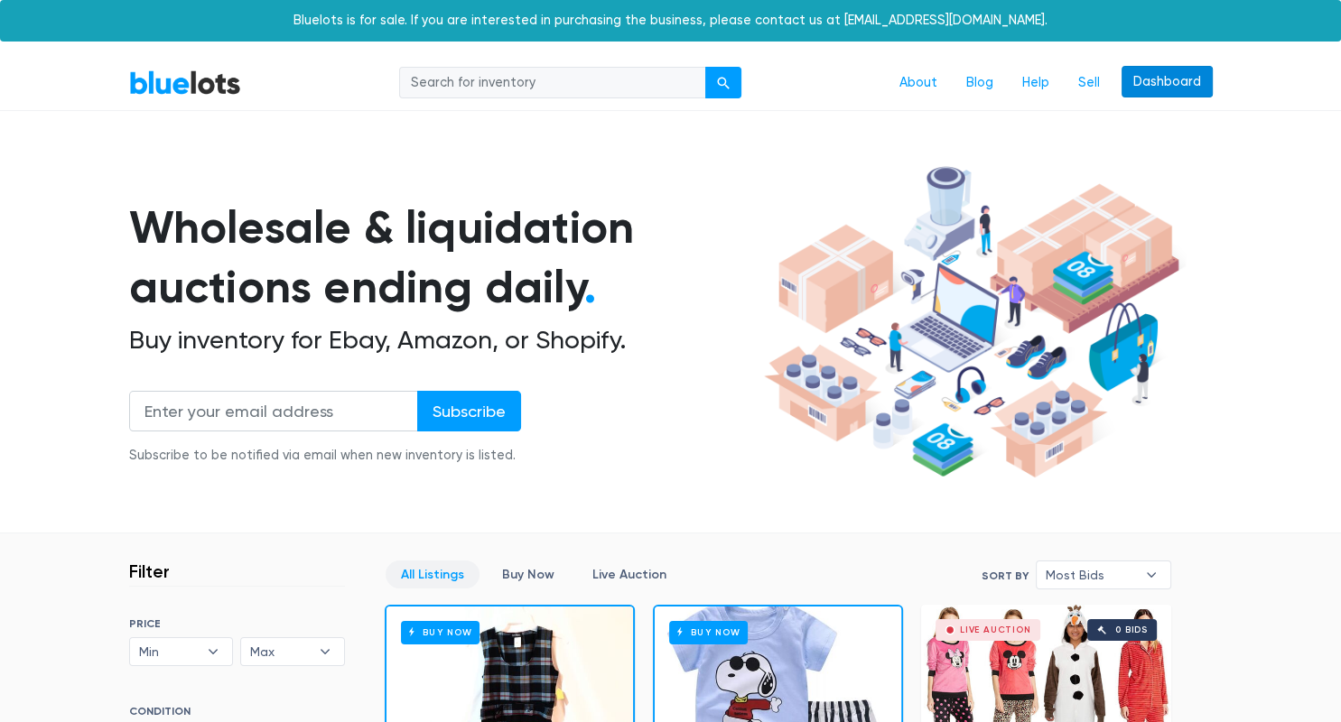
click at [1153, 98] on link "Dashboard" at bounding box center [1166, 82] width 91 height 33
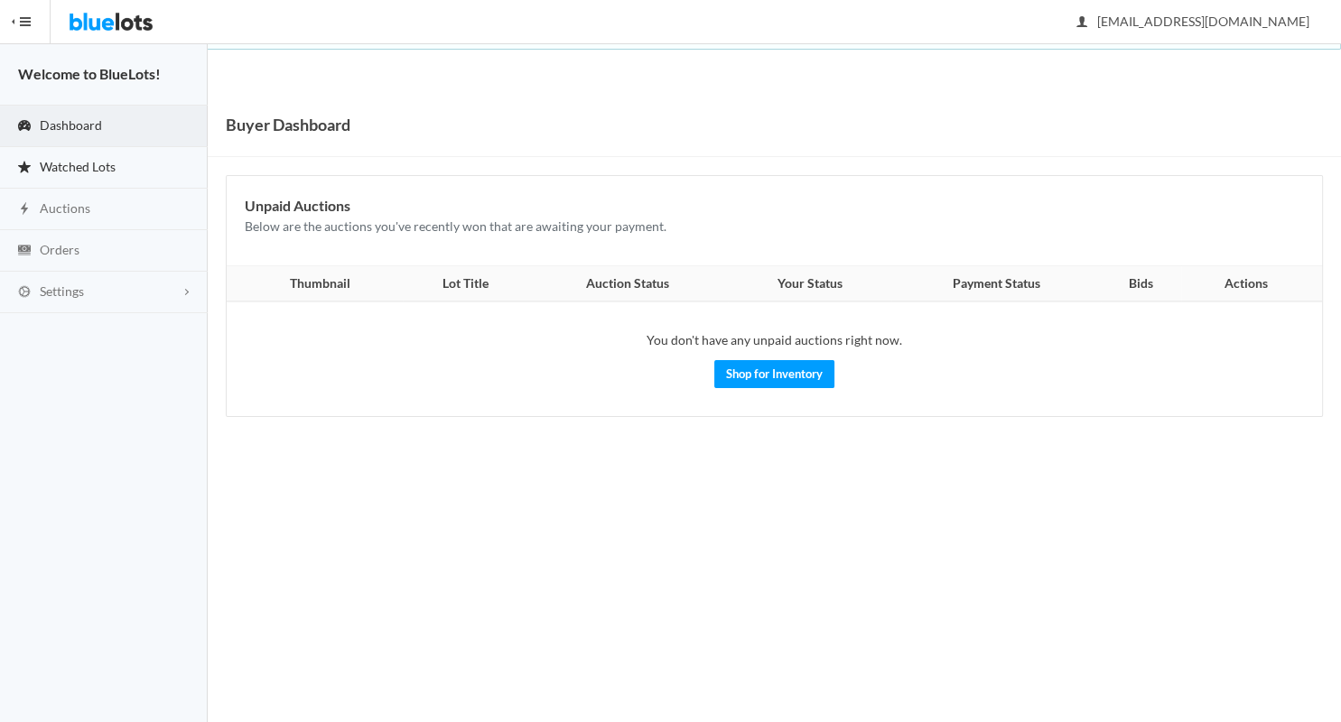
click at [125, 185] on link "Watched Lots" at bounding box center [104, 168] width 208 height 42
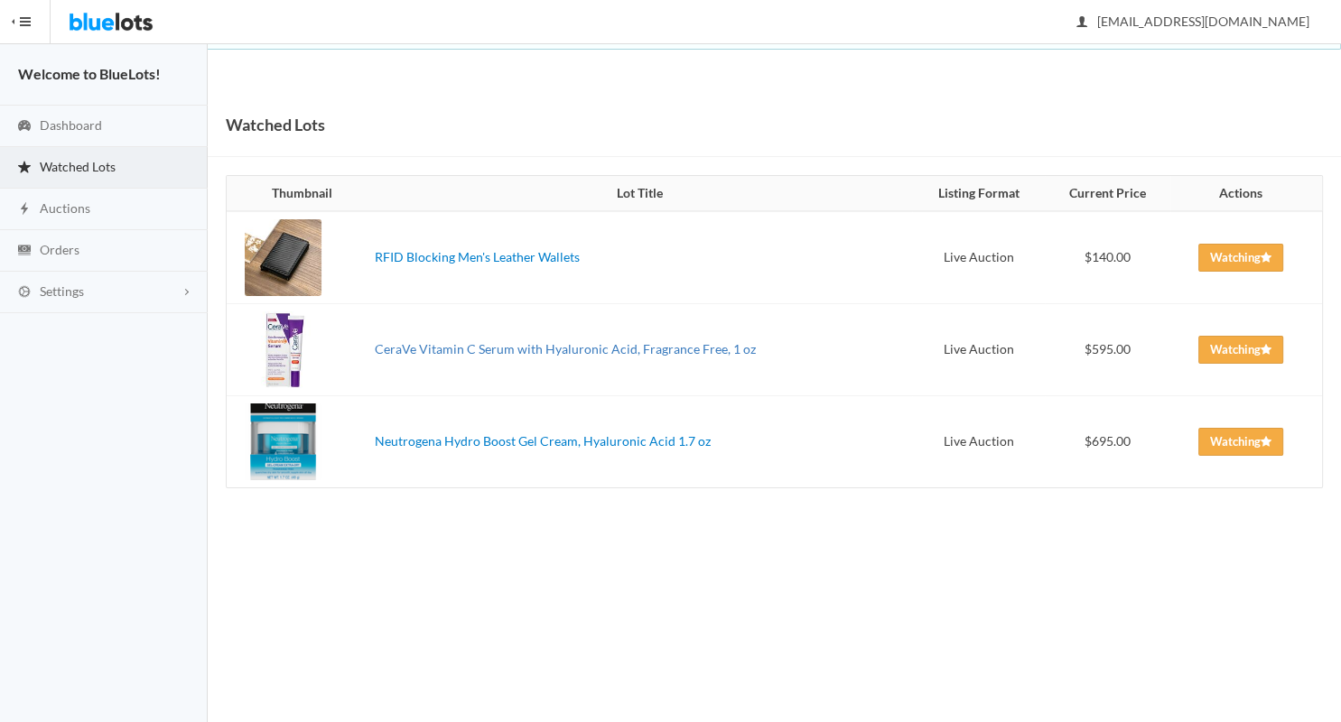
click at [426, 344] on link "CeraVe Vitamin C Serum with Hyaluronic Acid, Fragrance Free, 1 oz" at bounding box center [565, 348] width 381 height 15
click at [449, 259] on link "RFID Blocking Men's Leather Wallets" at bounding box center [477, 256] width 205 height 15
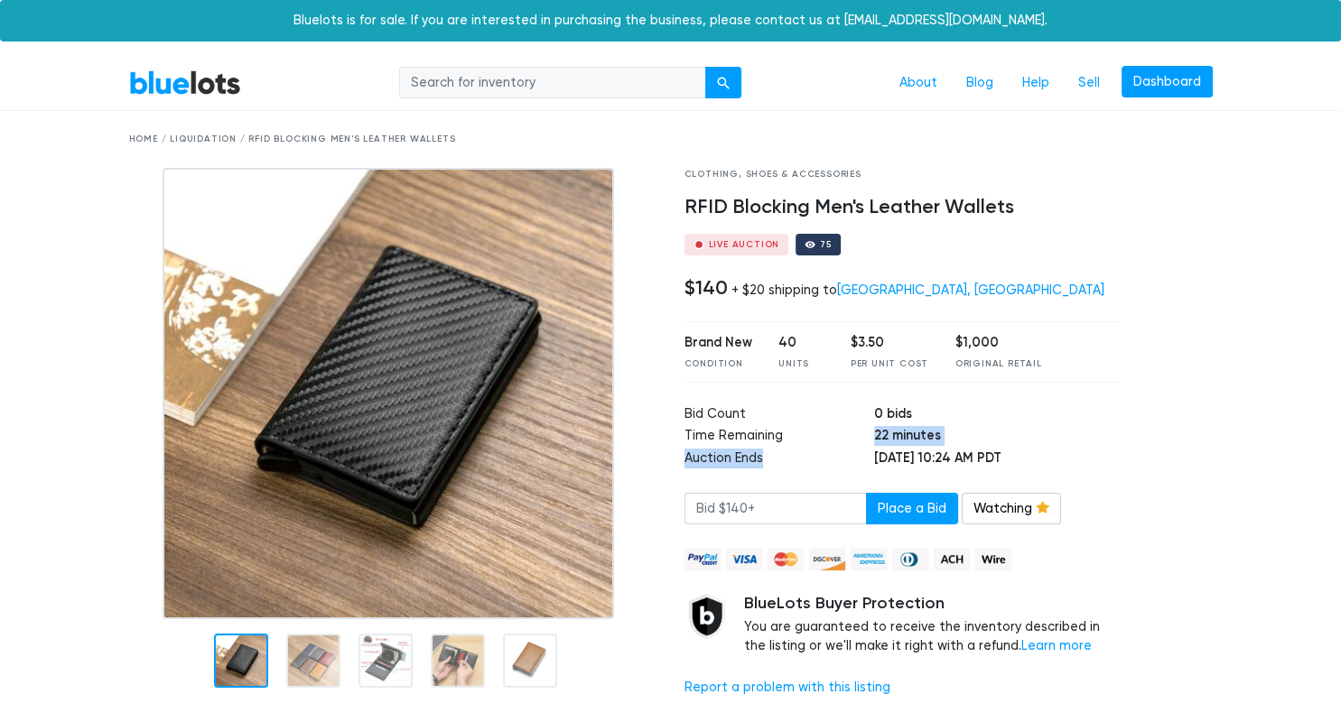
drag, startPoint x: 830, startPoint y: 437, endPoint x: 843, endPoint y: 456, distance: 23.3
click at [843, 456] on tbody "Bid Count 0 bids Time Remaining 22 minutes Auction Ends Oct 13, 2025 at 10:24 A…" at bounding box center [902, 437] width 436 height 67
click at [1098, 455] on td "Oct 13, 2025 at 10:24 AM PDT" at bounding box center [997, 460] width 246 height 23
click at [1013, 515] on link "Watching" at bounding box center [1011, 509] width 99 height 33
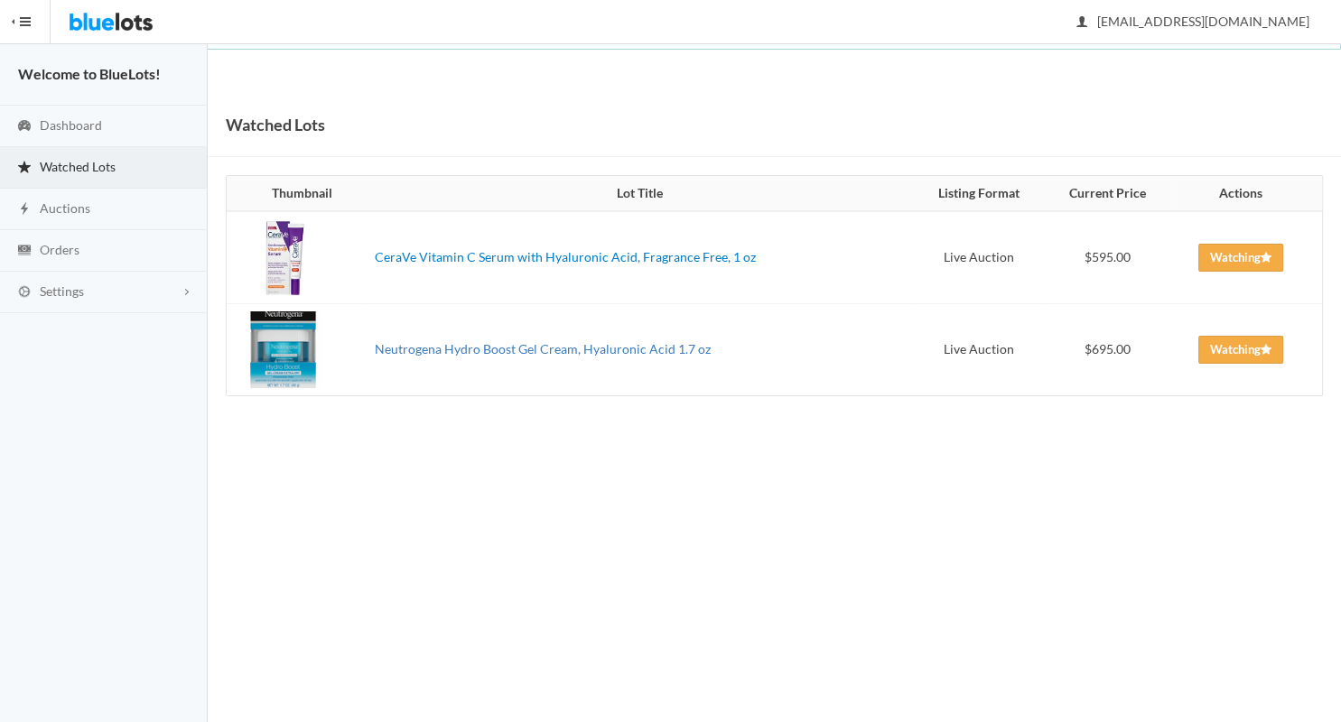
click at [395, 347] on link "Neutrogena Hydro Boost Gel Cream, Hyaluronic Acid 1.7 oz" at bounding box center [543, 348] width 336 height 15
click at [500, 258] on link "CeraVe Vitamin C Serum with Hyaluronic Acid, Fragrance Free, 1 oz" at bounding box center [565, 256] width 381 height 15
click at [524, 350] on link "Neutrogena Hydro Boost Gel Cream, Hyaluronic Acid 1.7 oz" at bounding box center [543, 348] width 336 height 15
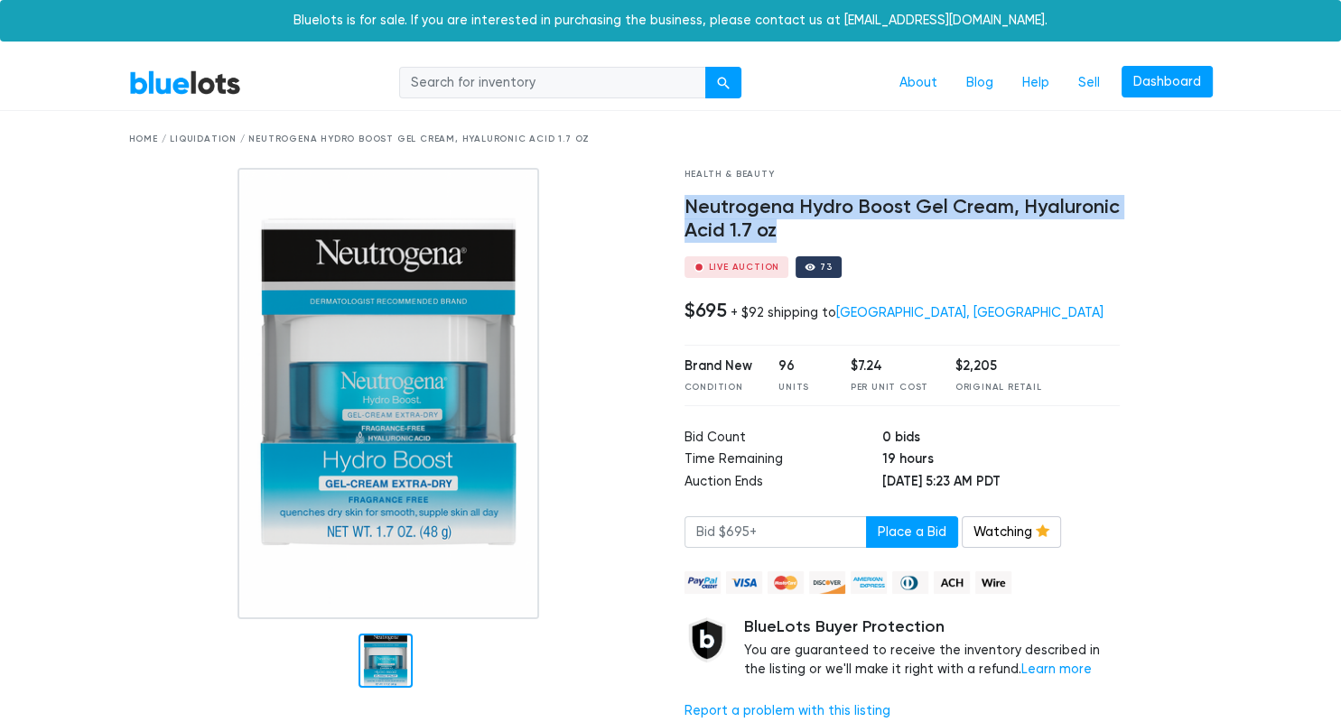
drag, startPoint x: 690, startPoint y: 200, endPoint x: 799, endPoint y: 226, distance: 112.3
click at [799, 226] on h4 "Neutrogena Hydro Boost Gel Cream, Hyaluronic Acid 1.7 oz" at bounding box center [902, 219] width 436 height 47
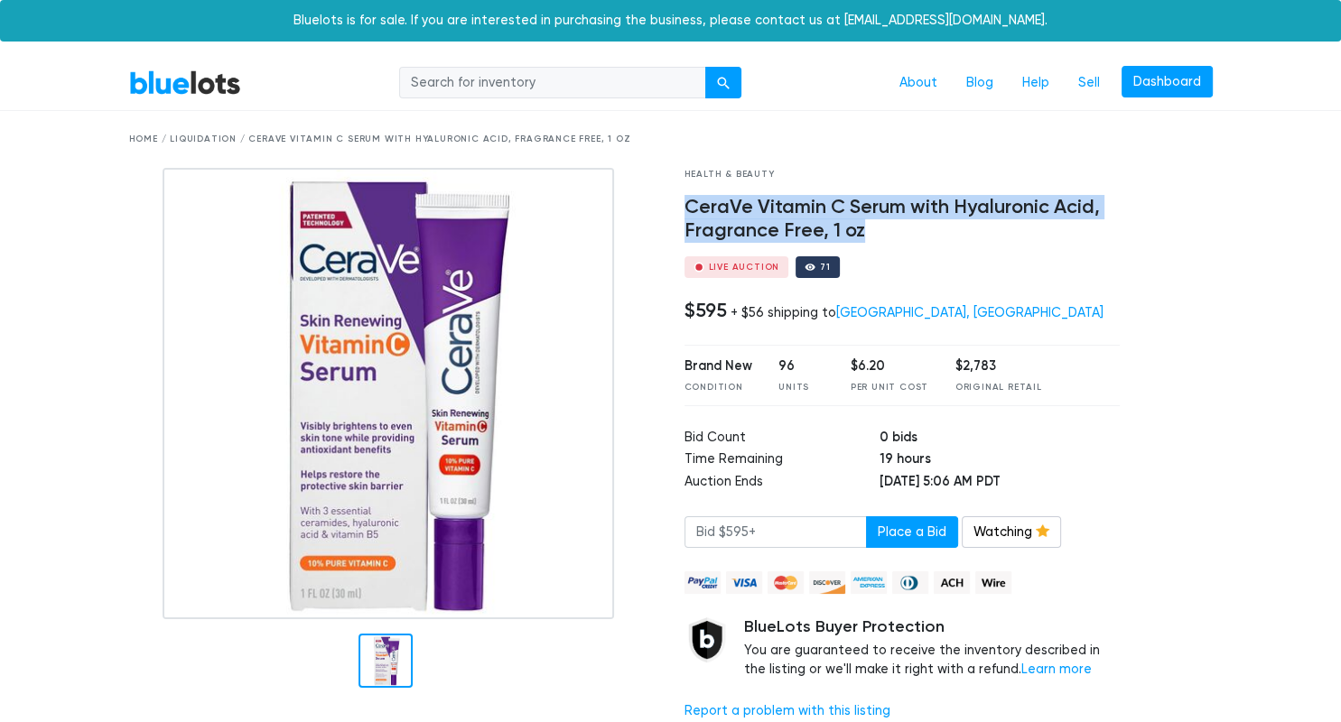
drag, startPoint x: 685, startPoint y: 212, endPoint x: 867, endPoint y: 238, distance: 183.4
click at [867, 238] on h4 "CeraVe Vitamin C Serum with Hyaluronic Acid, Fragrance Free, 1 oz" at bounding box center [902, 219] width 436 height 47
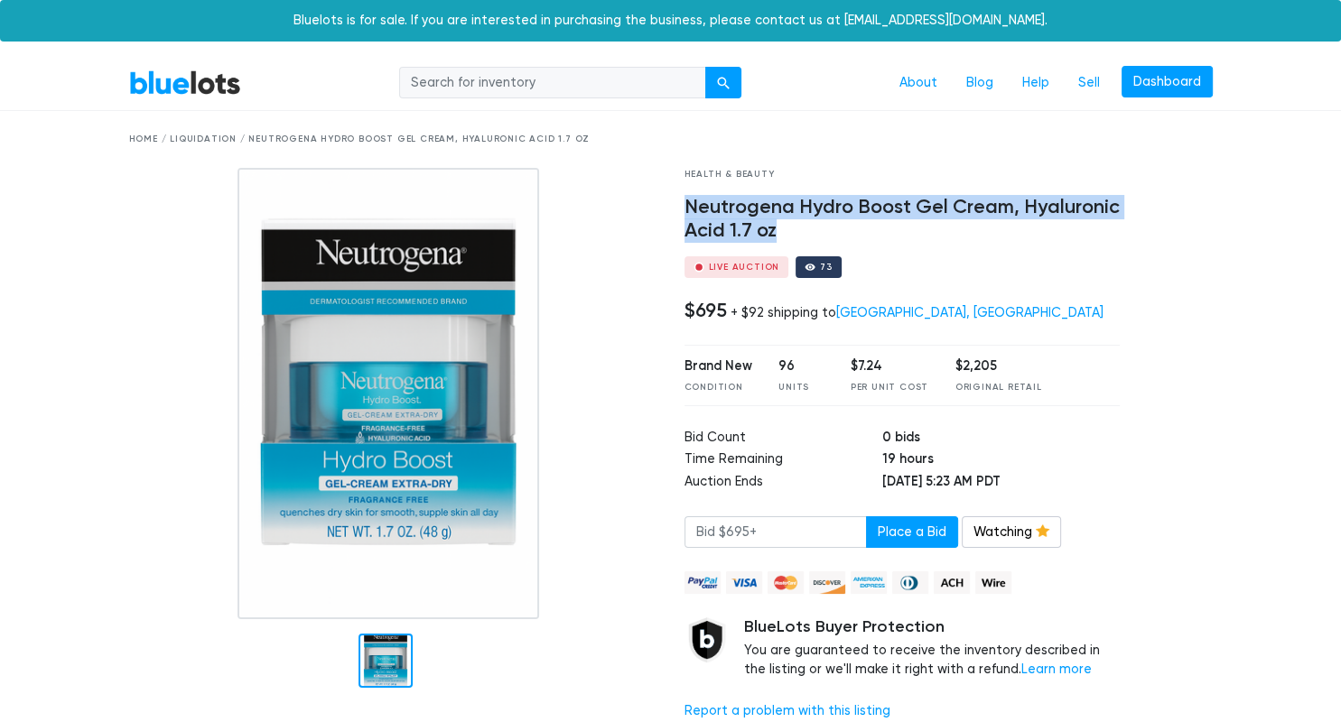
drag, startPoint x: 688, startPoint y: 210, endPoint x: 782, endPoint y: 234, distance: 96.8
click at [782, 234] on h4 "Neutrogena Hydro Boost Gel Cream, Hyaluronic Acid 1.7 oz" at bounding box center [902, 219] width 436 height 47
copy h4 "Neutrogena Hydro Boost Gel Cream, Hyaluronic Acid 1.7 oz"
